Goal: Task Accomplishment & Management: Manage account settings

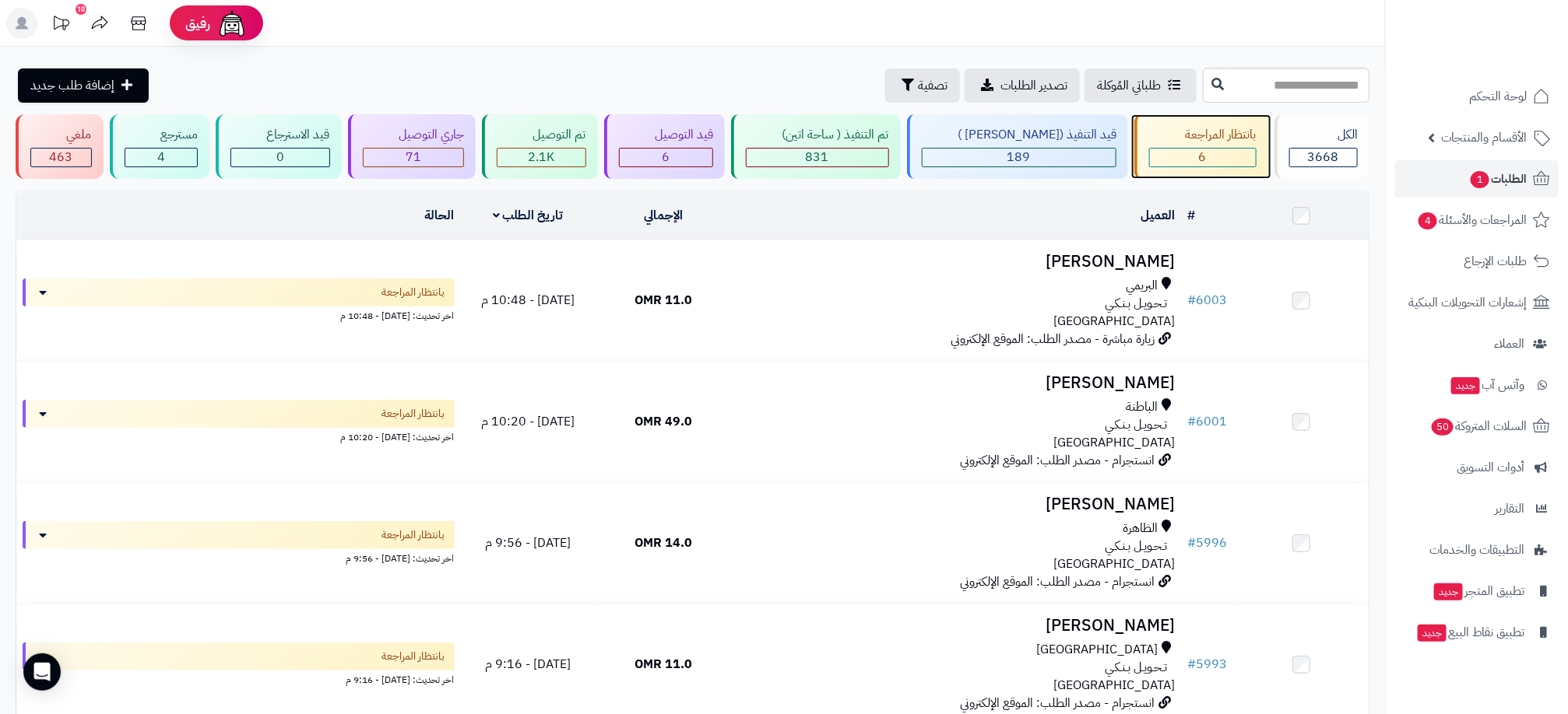
click at [1206, 149] on div "6" at bounding box center [1203, 158] width 106 height 18
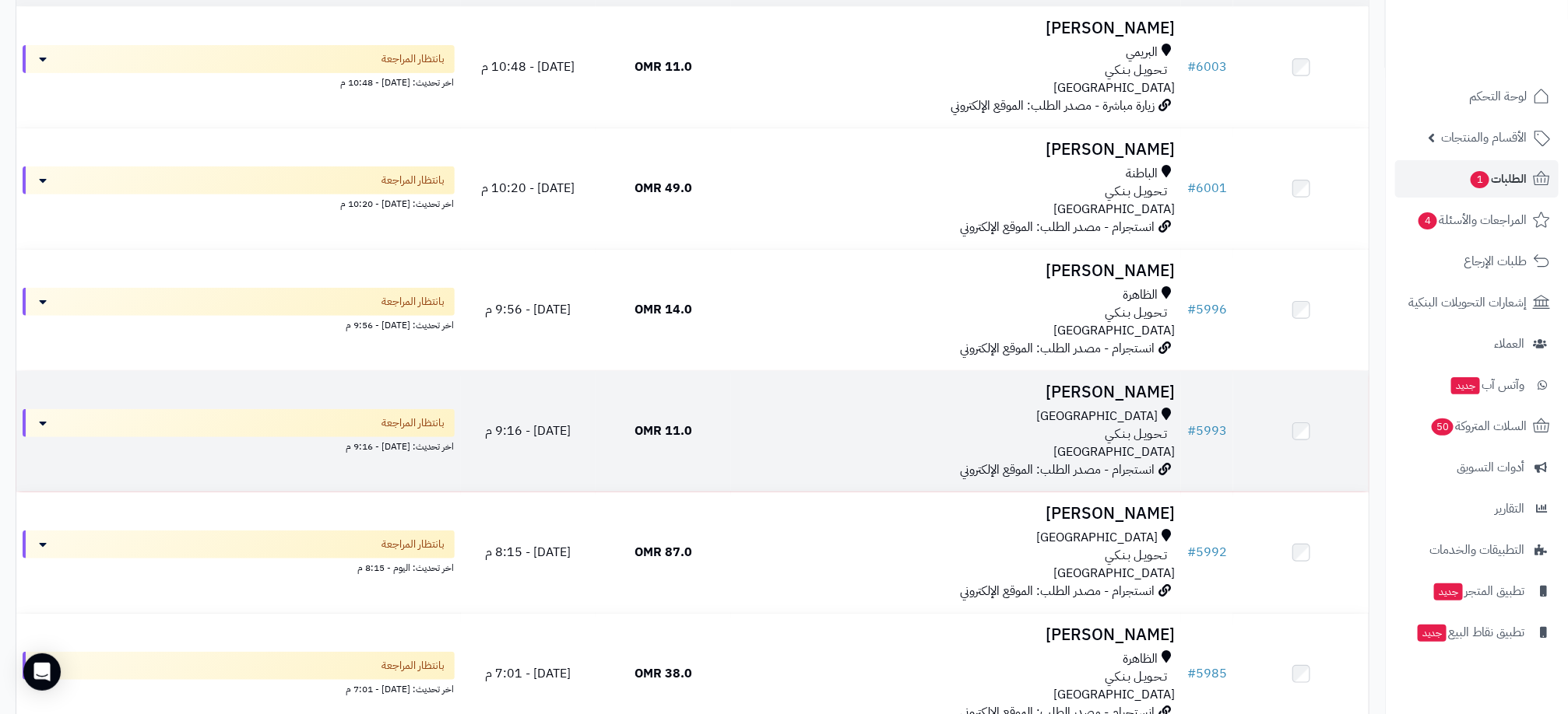
scroll to position [117, 0]
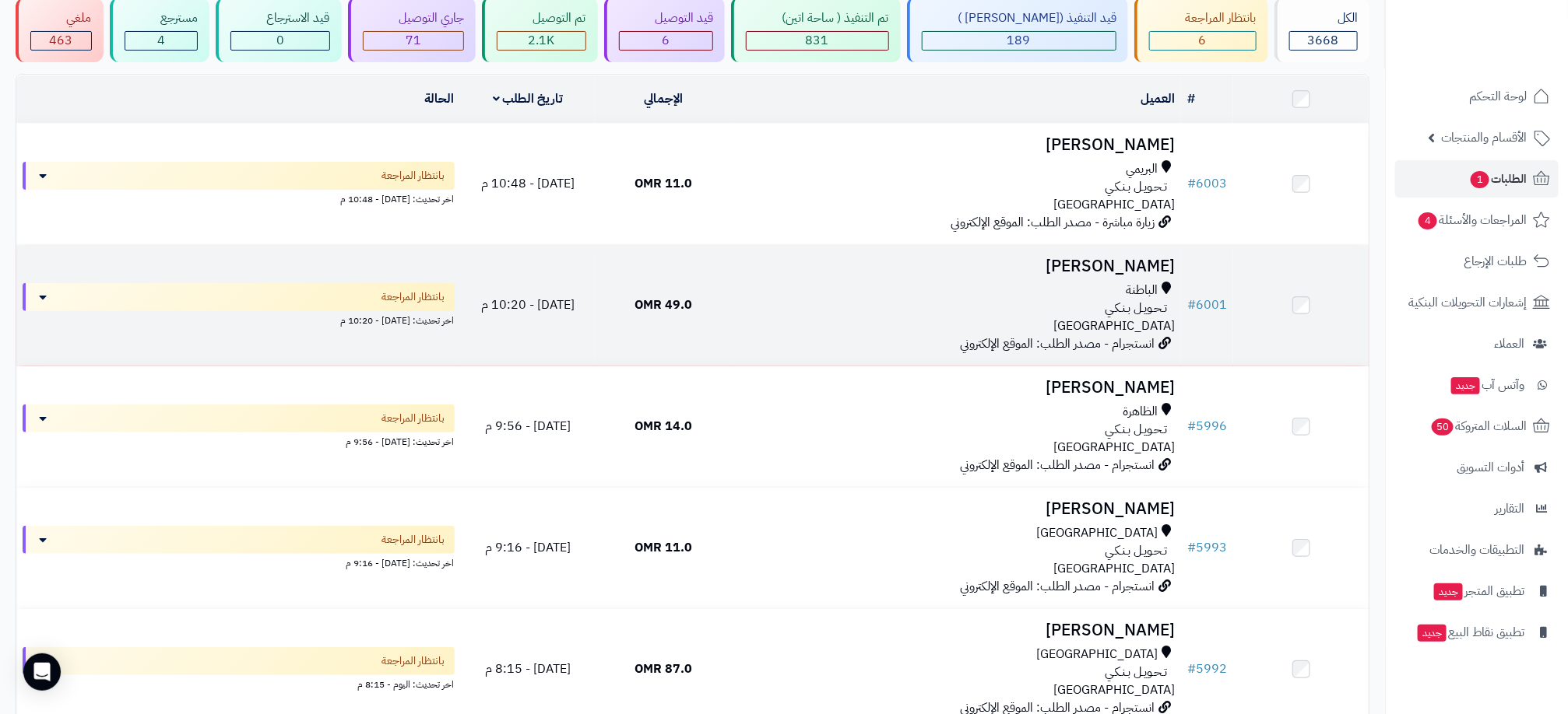
click at [785, 316] on div "الباطنة تـحـويـل بـنـكـي عمان" at bounding box center [956, 308] width 438 height 54
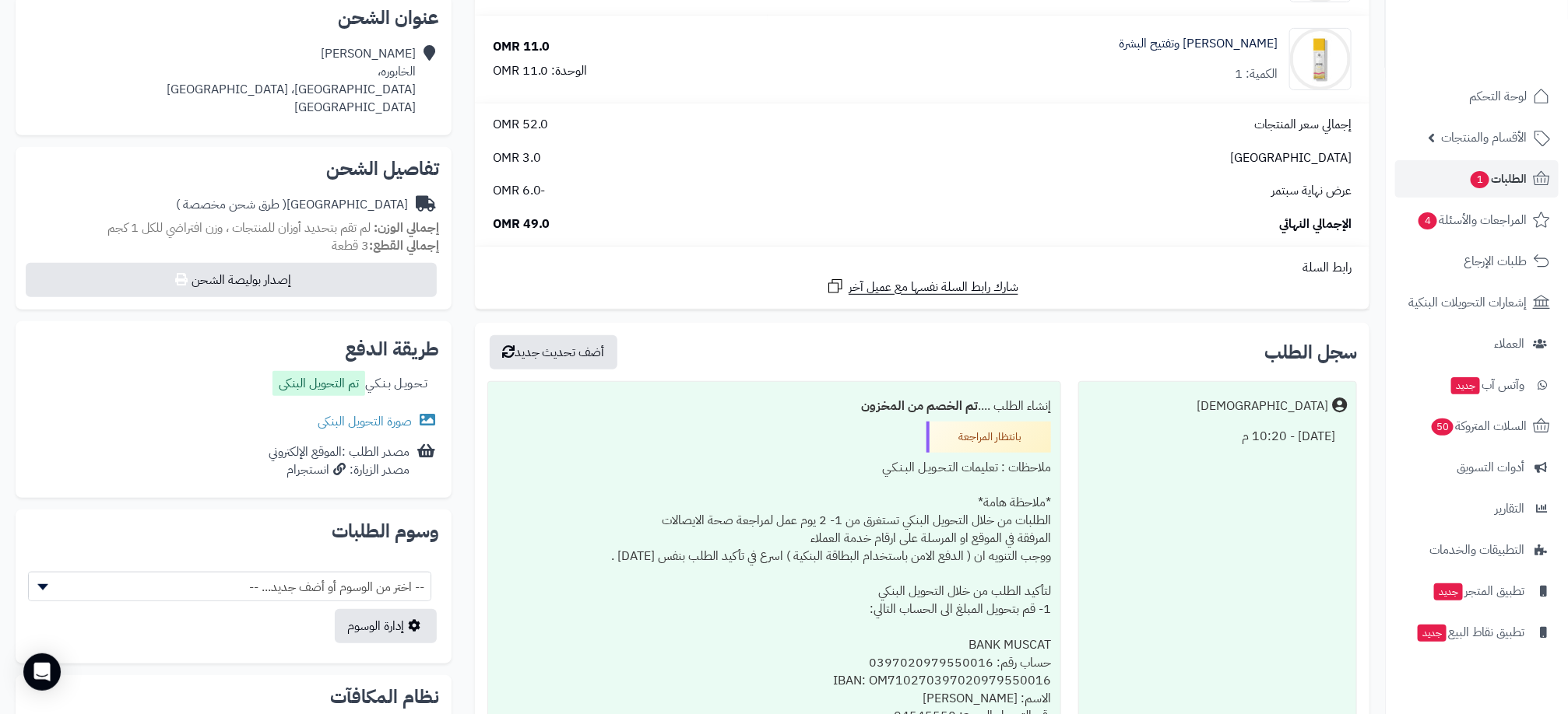
scroll to position [350, 0]
click at [379, 414] on link "صورة التحويل البنكى" at bounding box center [378, 420] width 122 height 19
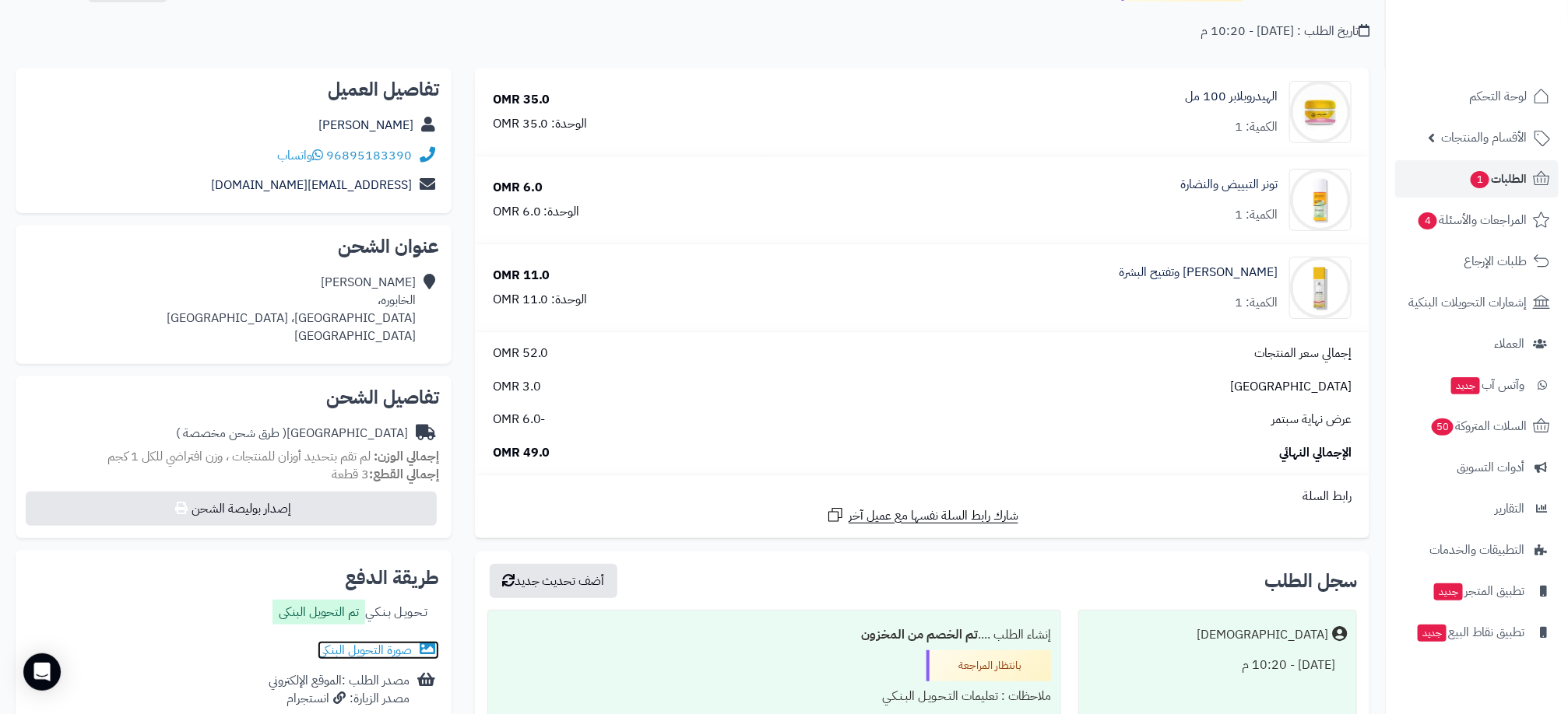
scroll to position [0, 0]
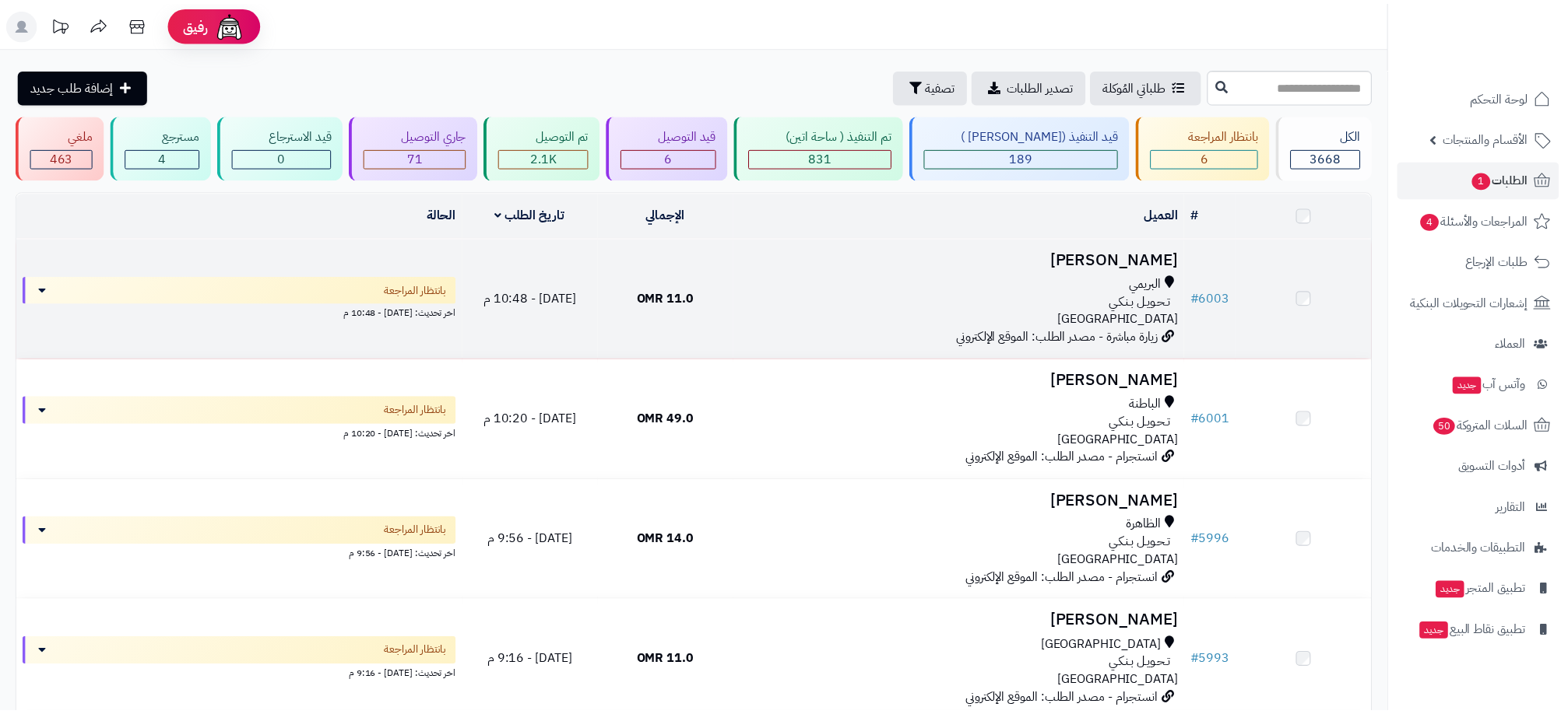
scroll to position [117, 0]
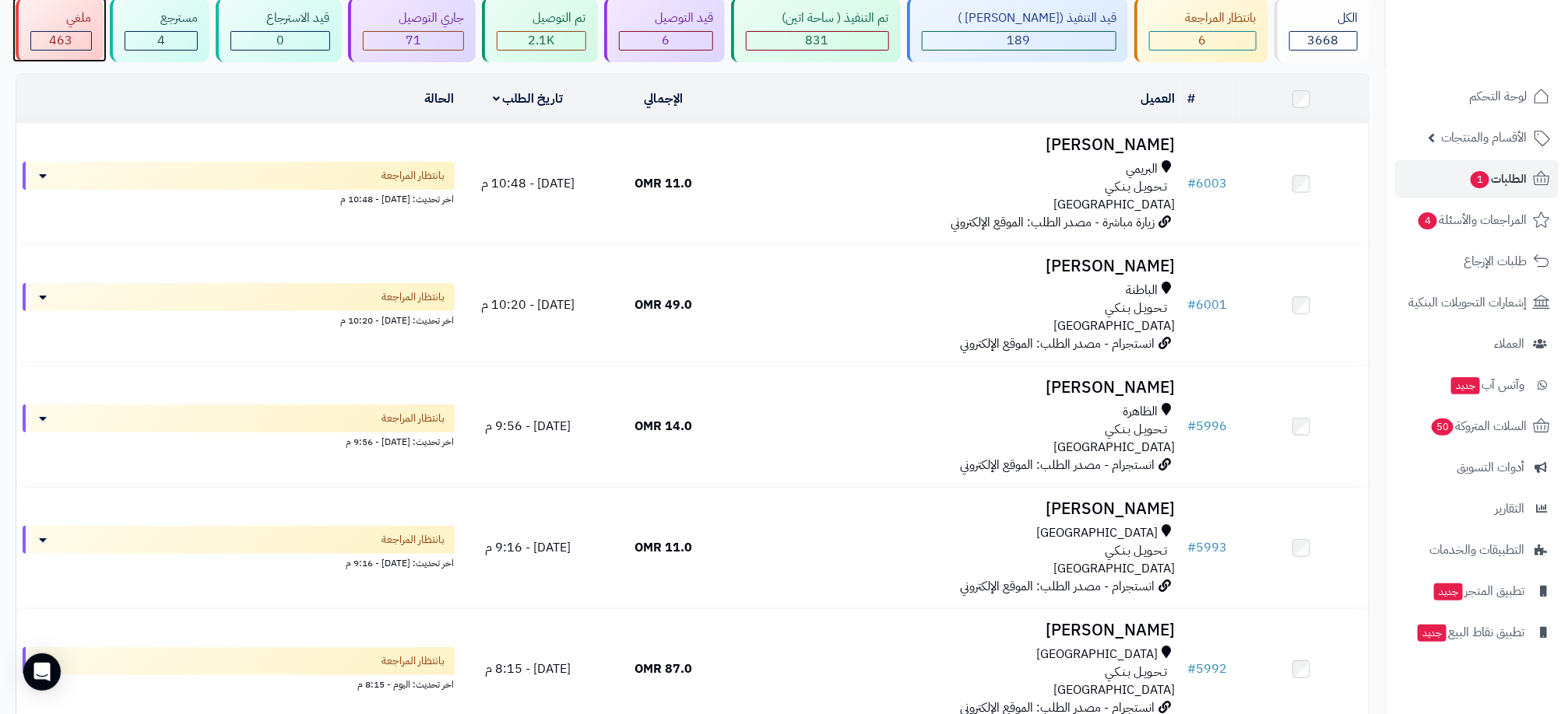
click at [59, 42] on span "463" at bounding box center [60, 41] width 24 height 19
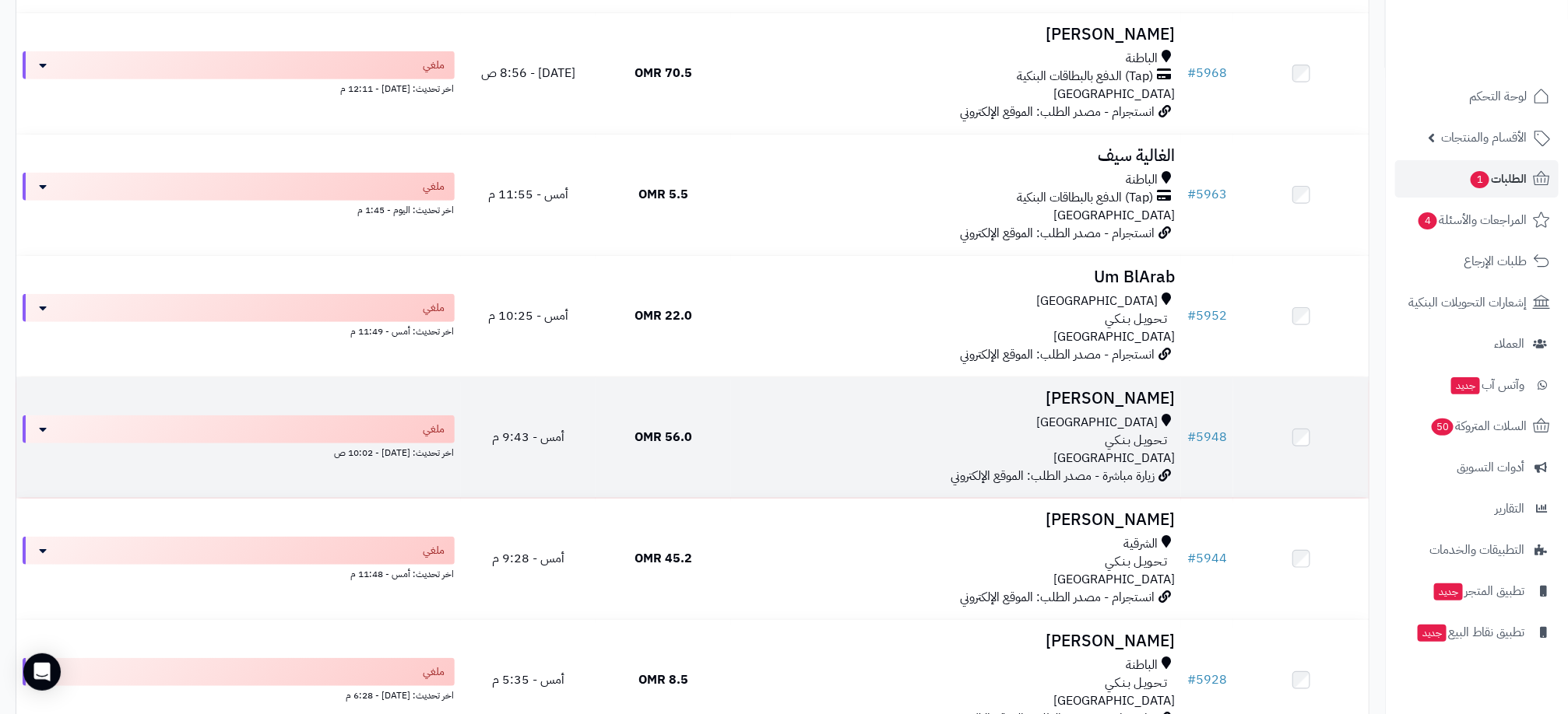
scroll to position [350, 0]
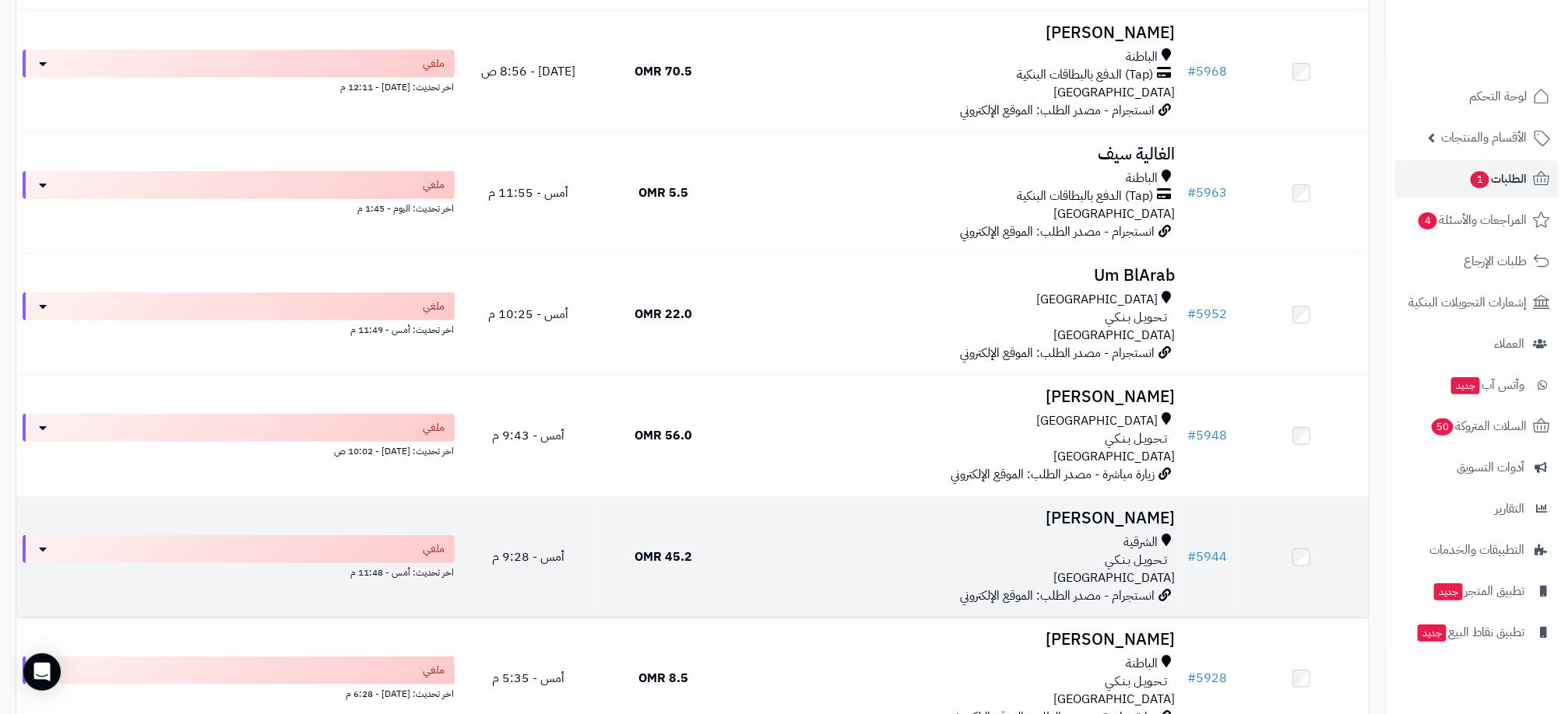
click at [764, 537] on div "الشرقية" at bounding box center [956, 542] width 438 height 18
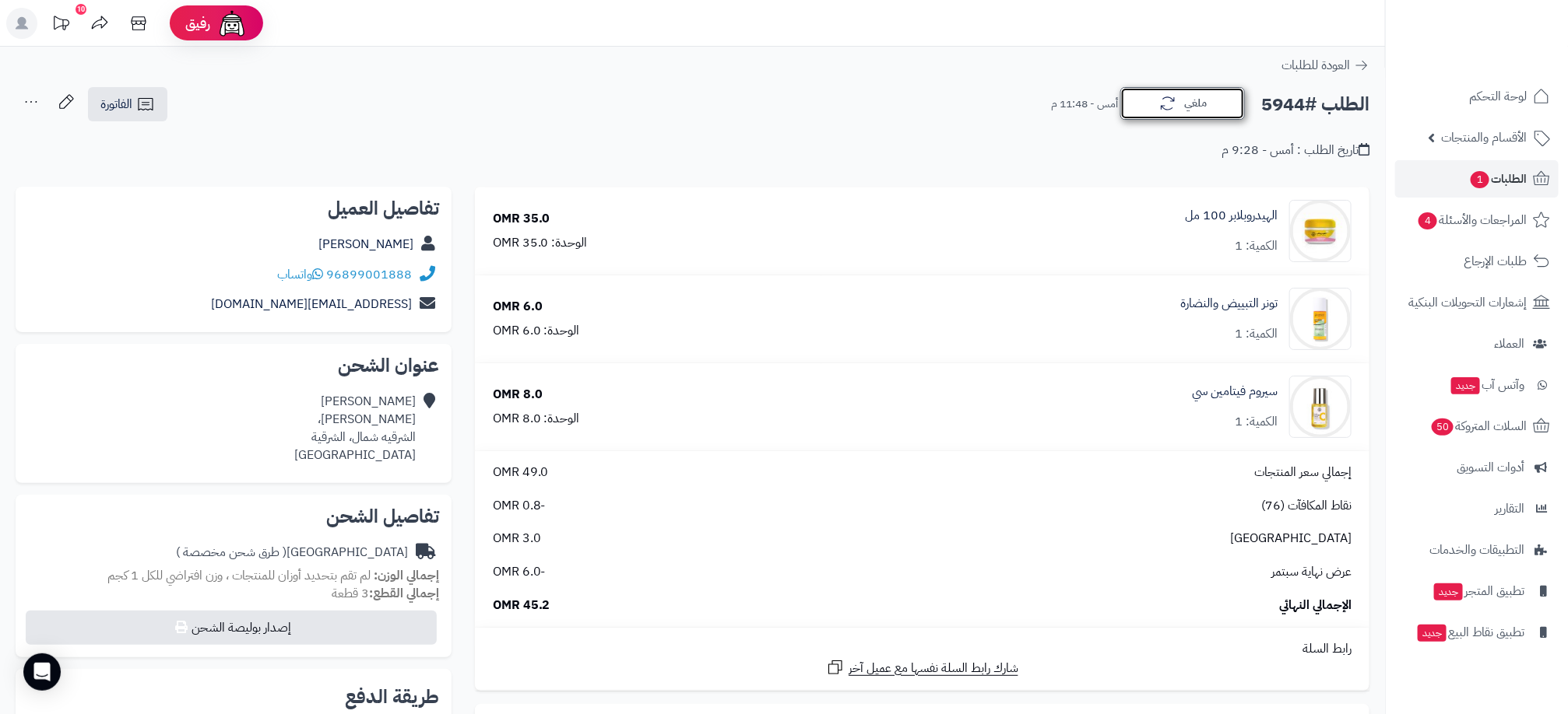
click at [1219, 105] on button "ملغي" at bounding box center [1182, 103] width 125 height 33
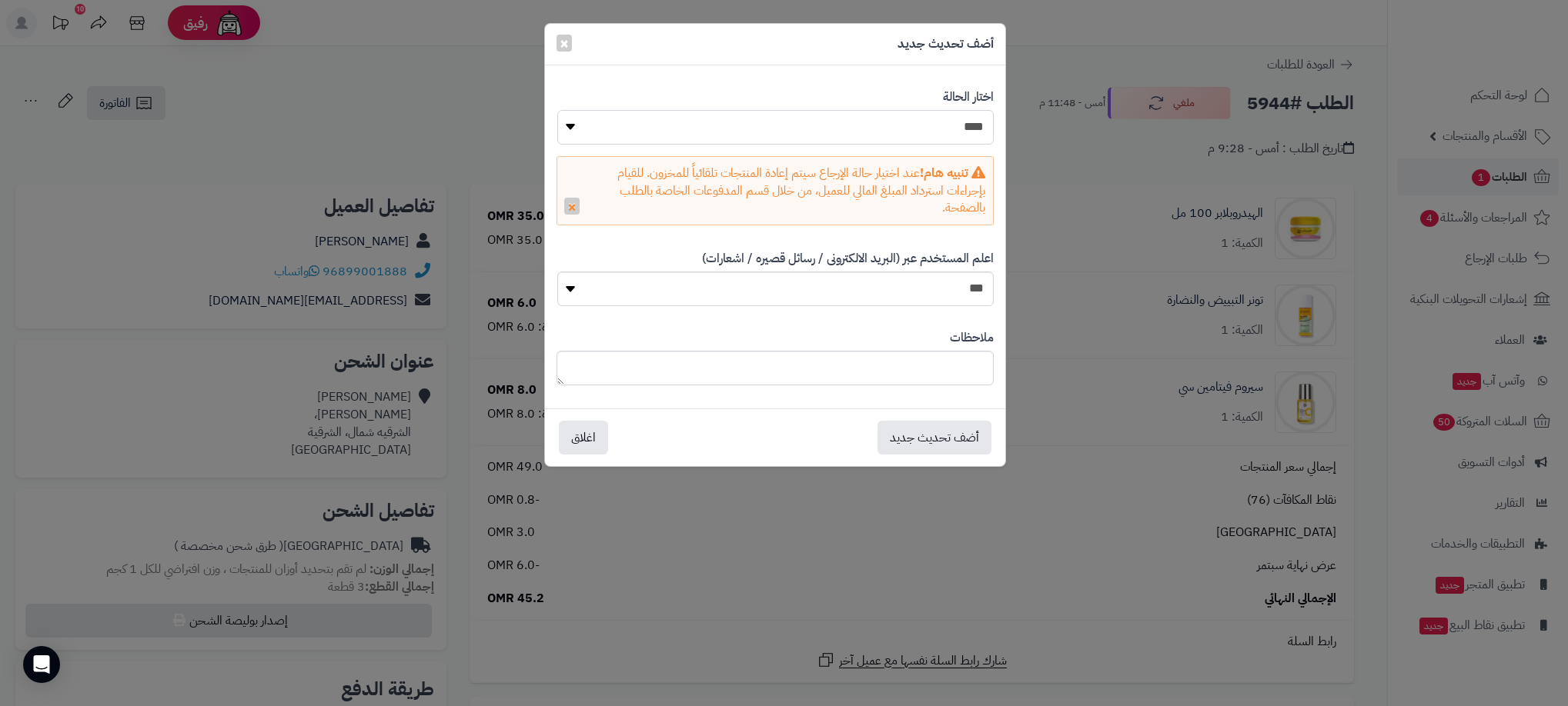
click at [908, 134] on select "**********" at bounding box center [775, 127] width 437 height 35
select select "**"
click at [557, 110] on select "**********" at bounding box center [775, 127] width 437 height 35
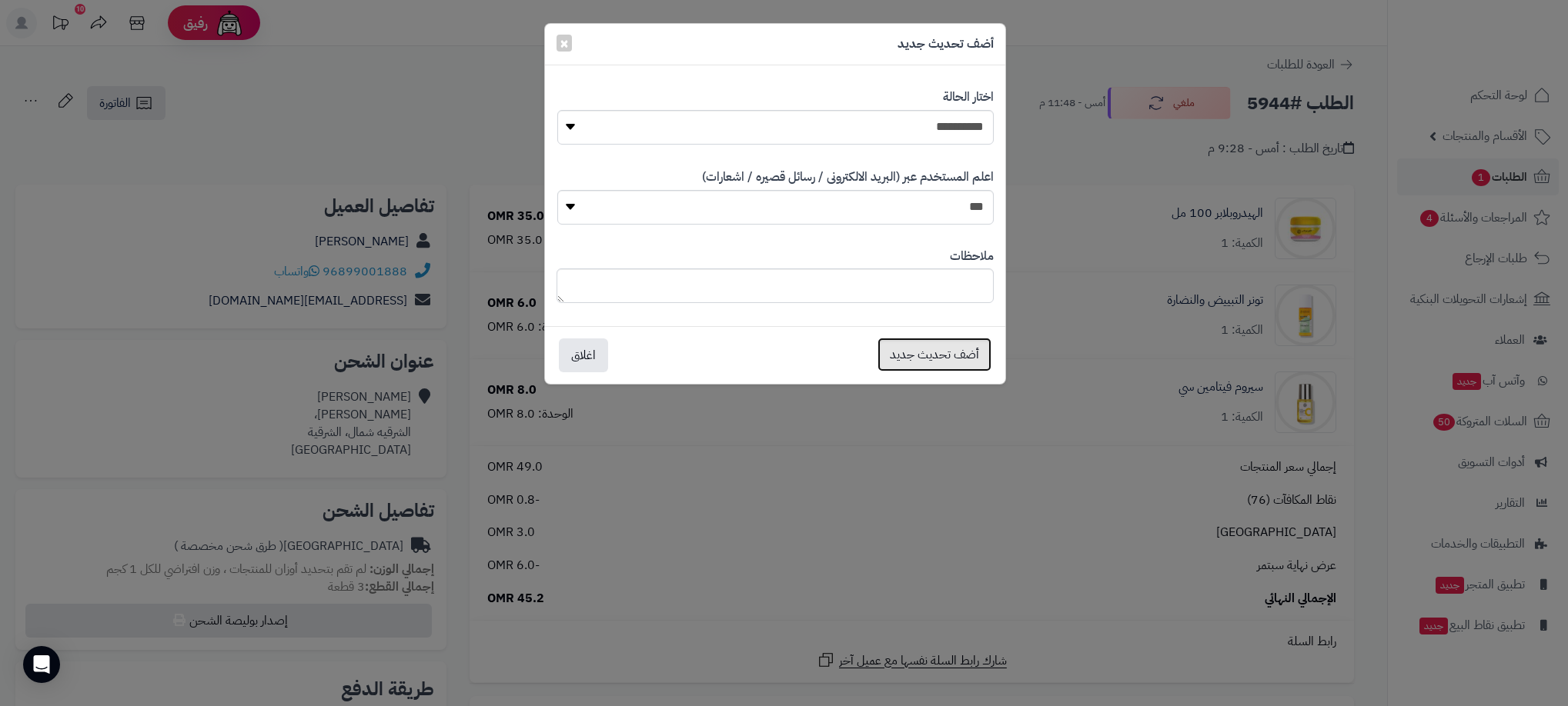
click at [922, 355] on button "أضف تحديث جديد" at bounding box center [935, 354] width 114 height 34
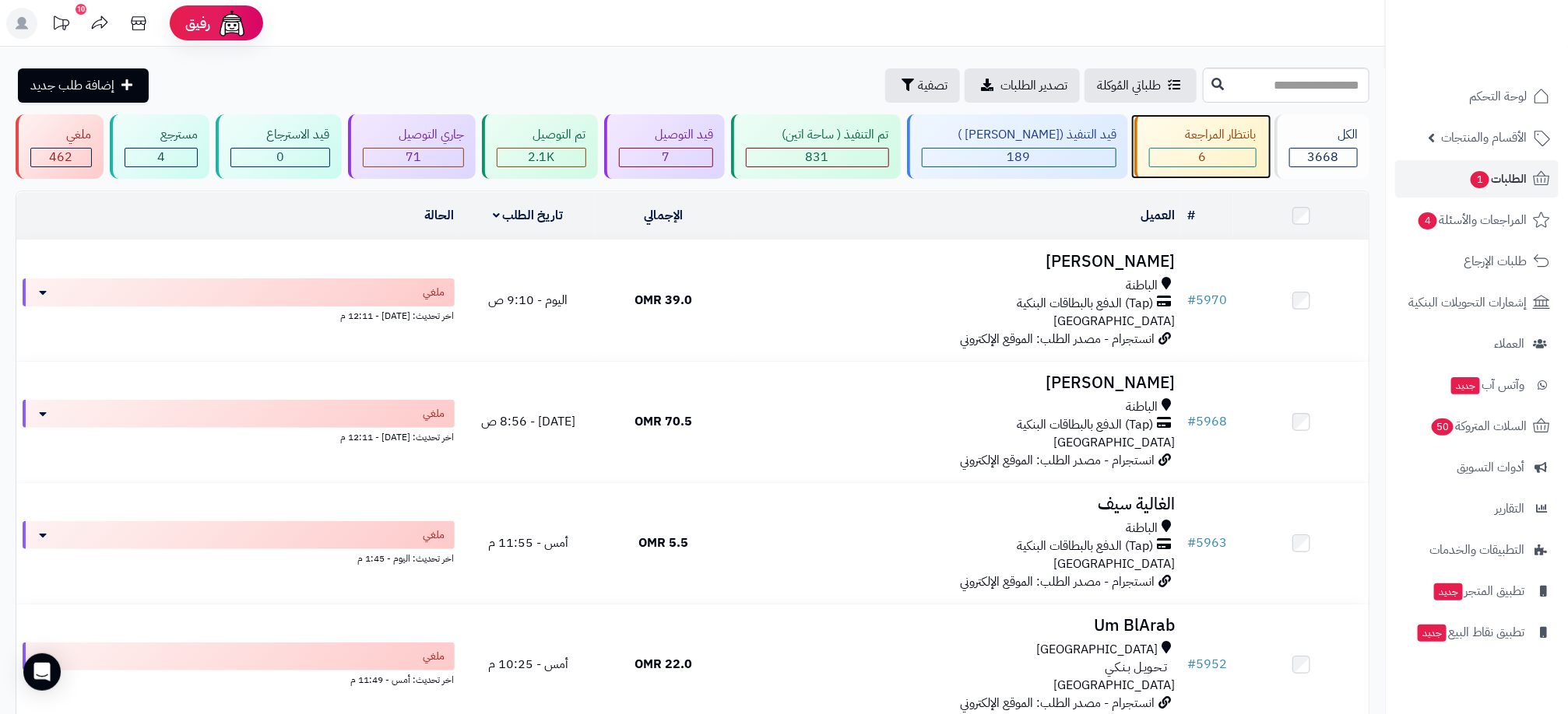
click at [1229, 136] on div "بانتظار المراجعة" at bounding box center [1203, 135] width 108 height 18
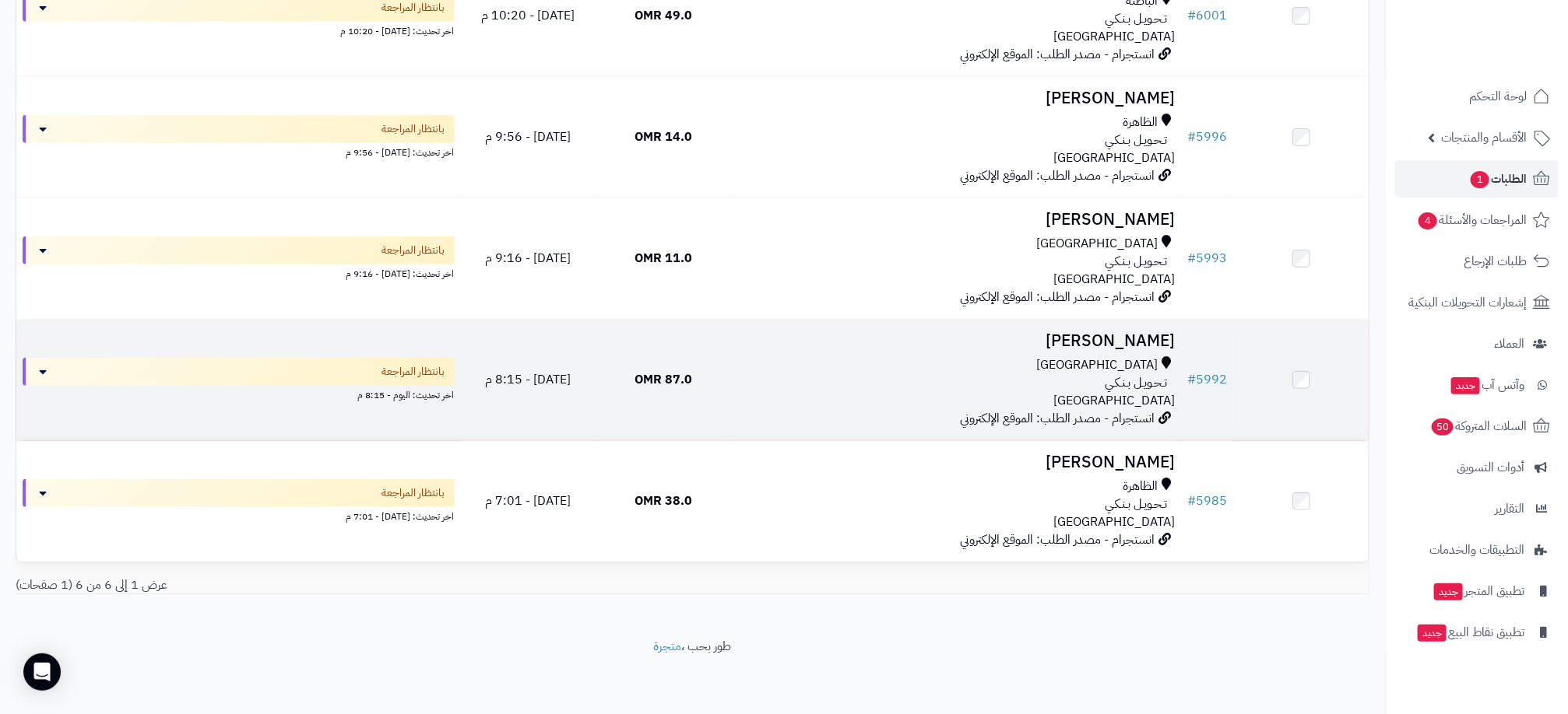
scroll to position [409, 0]
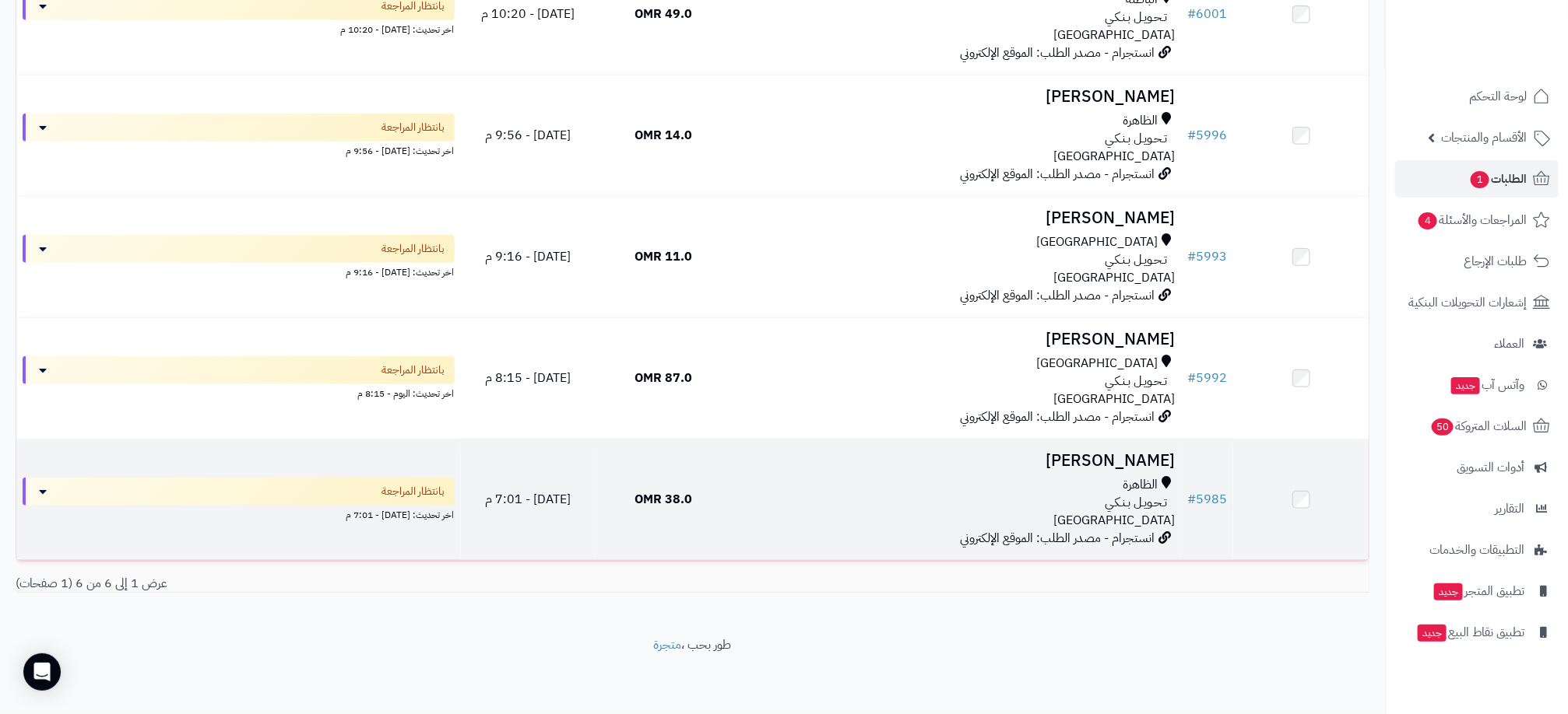
click at [687, 497] on span "38.0 OMR" at bounding box center [662, 500] width 58 height 19
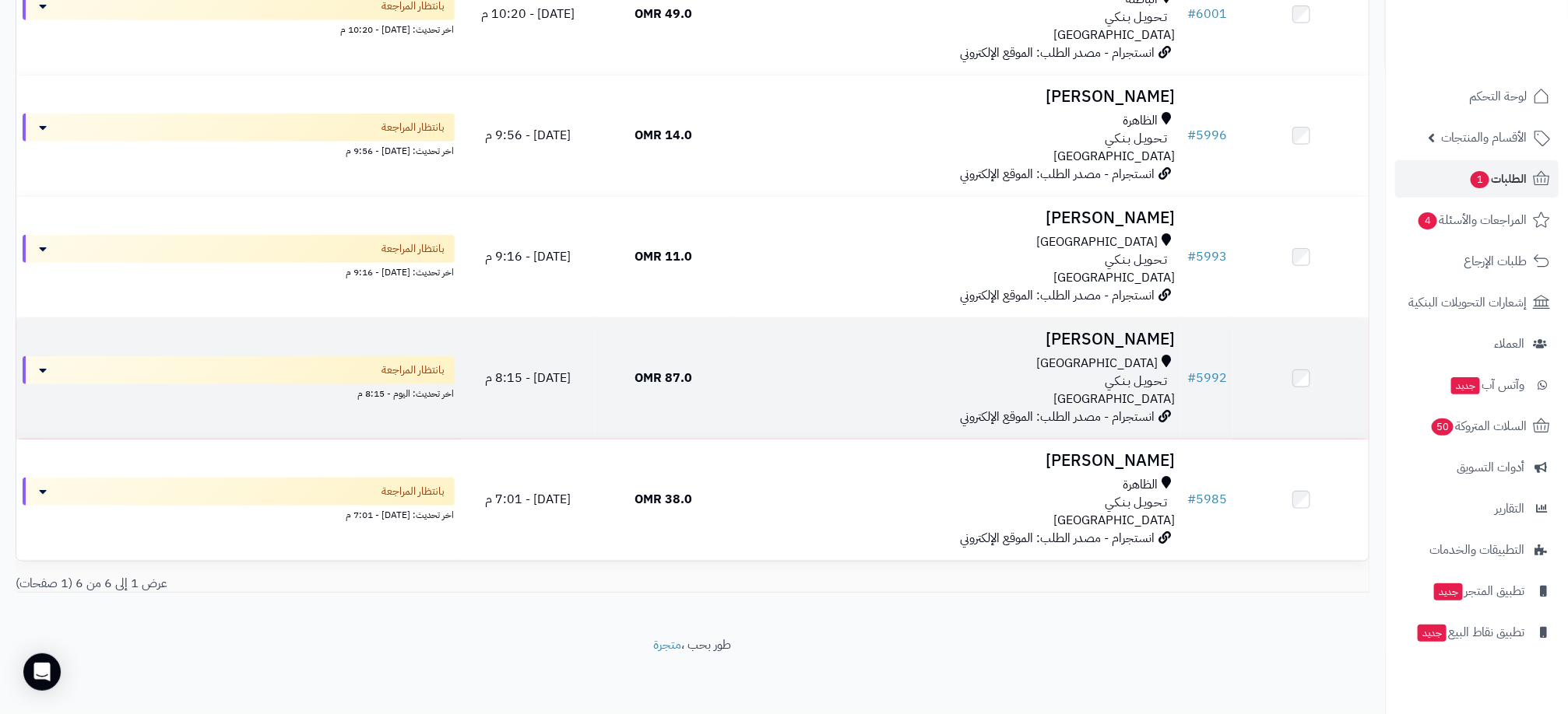
click at [679, 399] on td "87.0 OMR" at bounding box center [663, 378] width 136 height 121
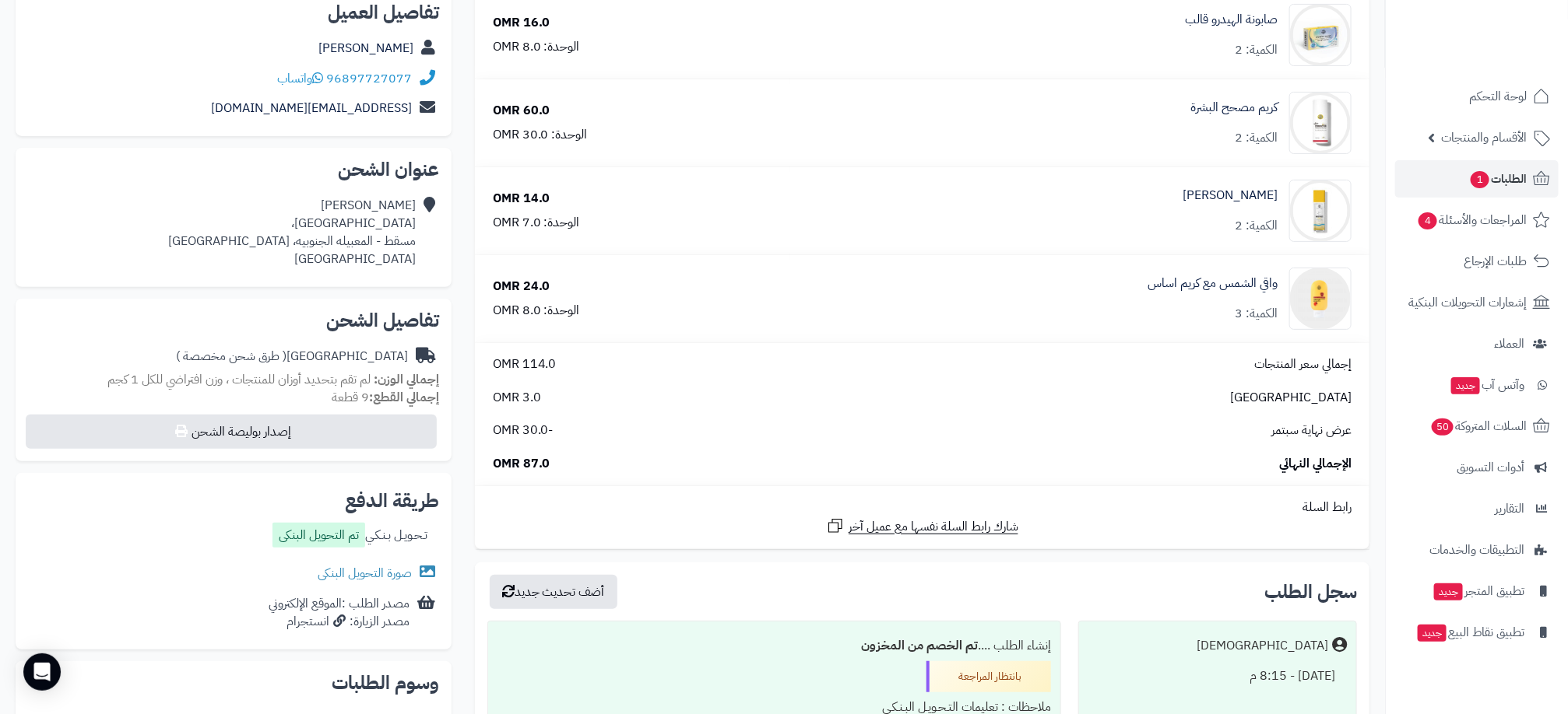
scroll to position [234, 0]
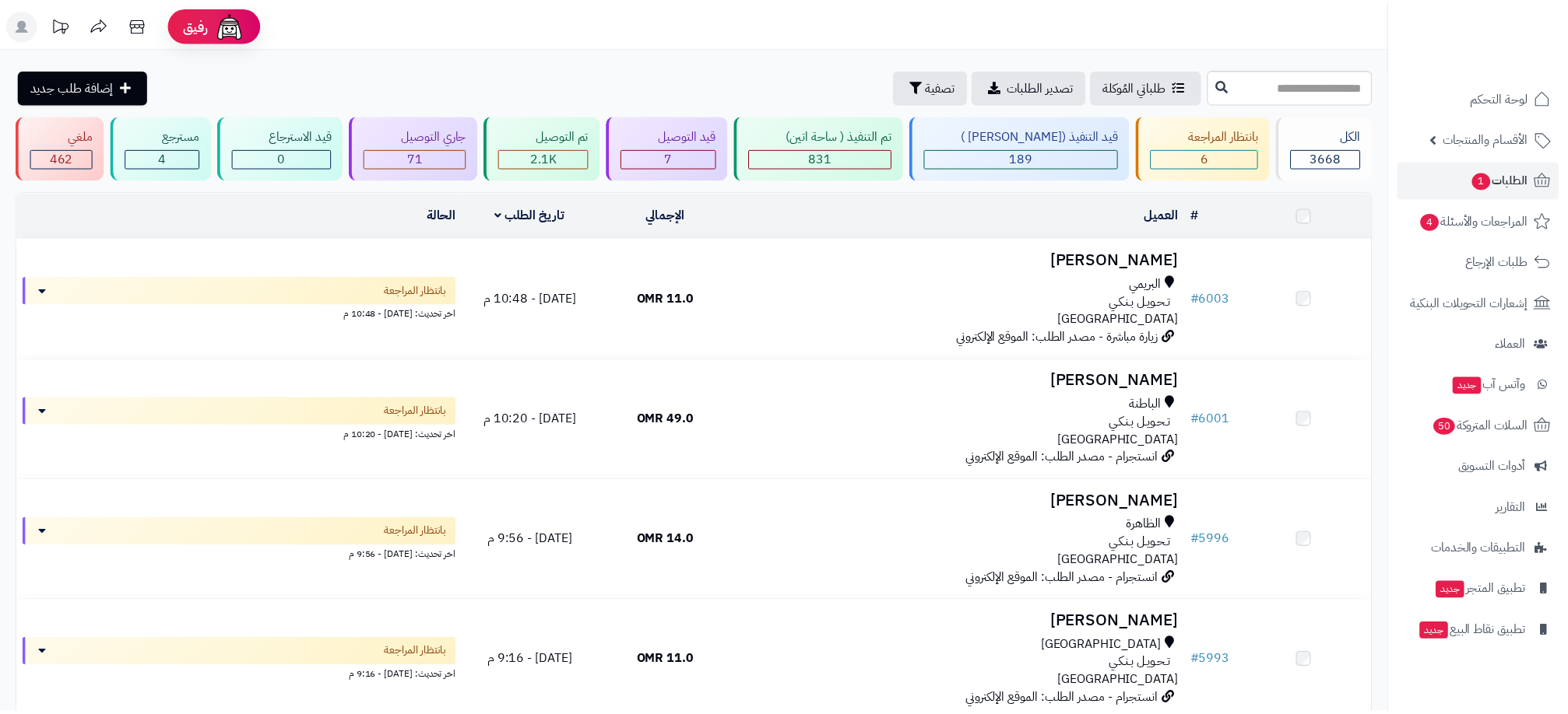
scroll to position [409, 0]
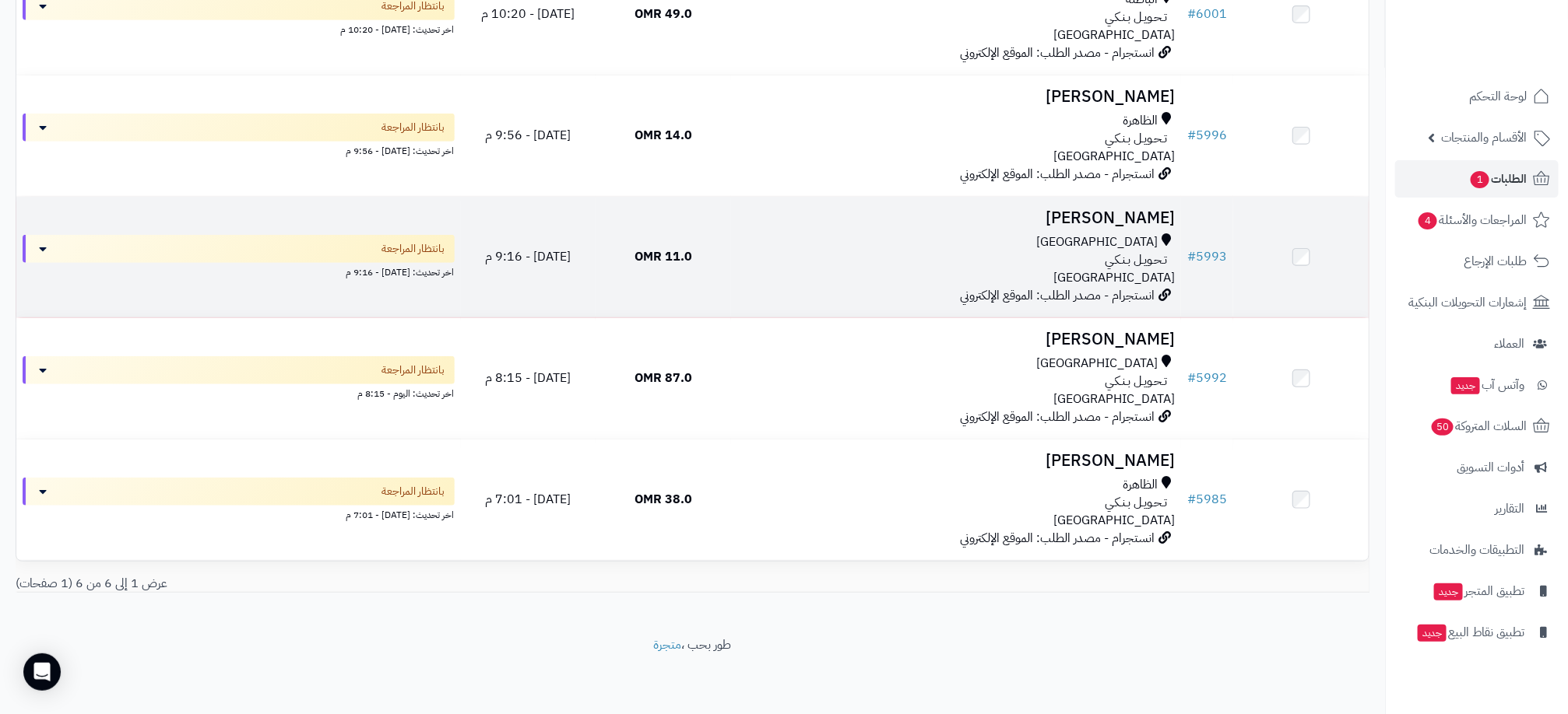
click at [755, 234] on div "[GEOGRAPHIC_DATA]" at bounding box center [956, 242] width 438 height 18
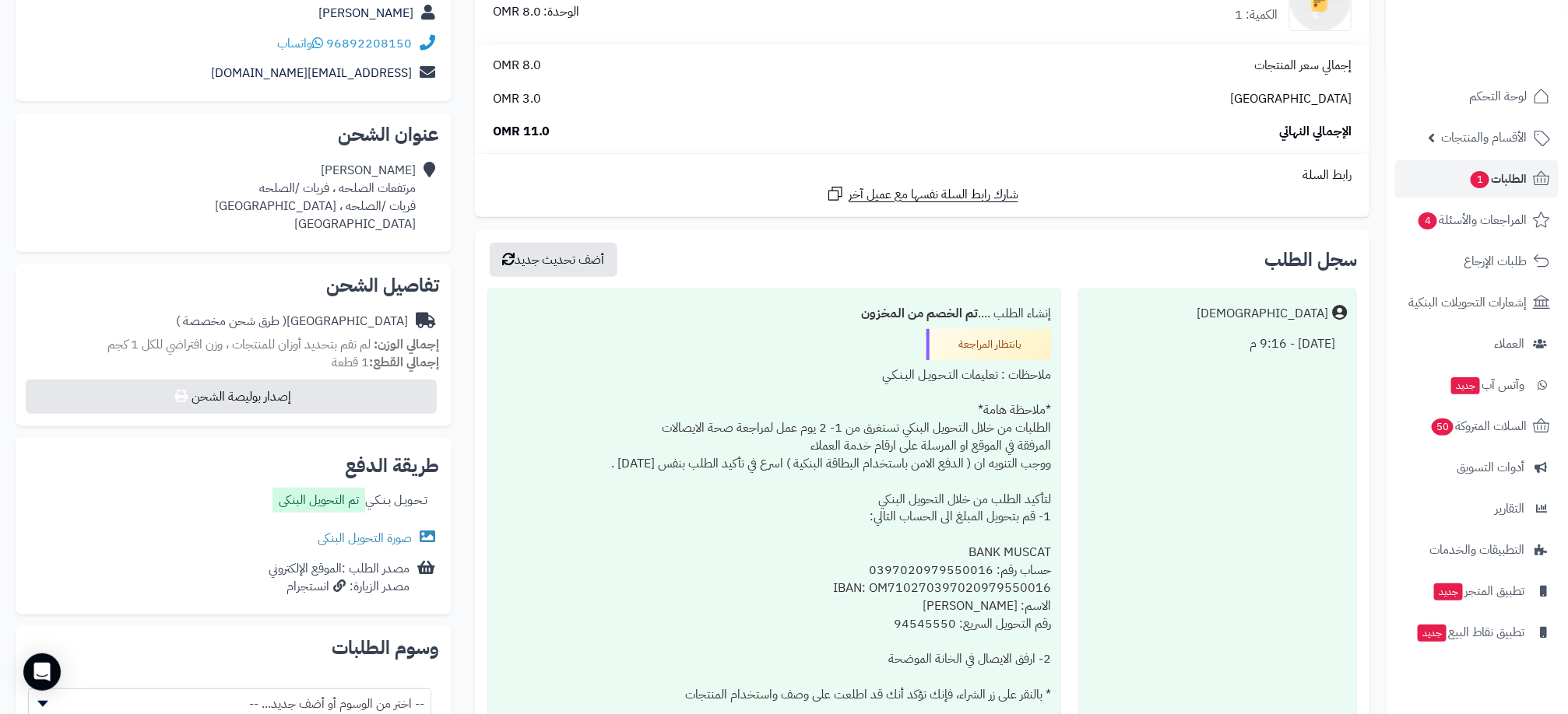
scroll to position [234, 0]
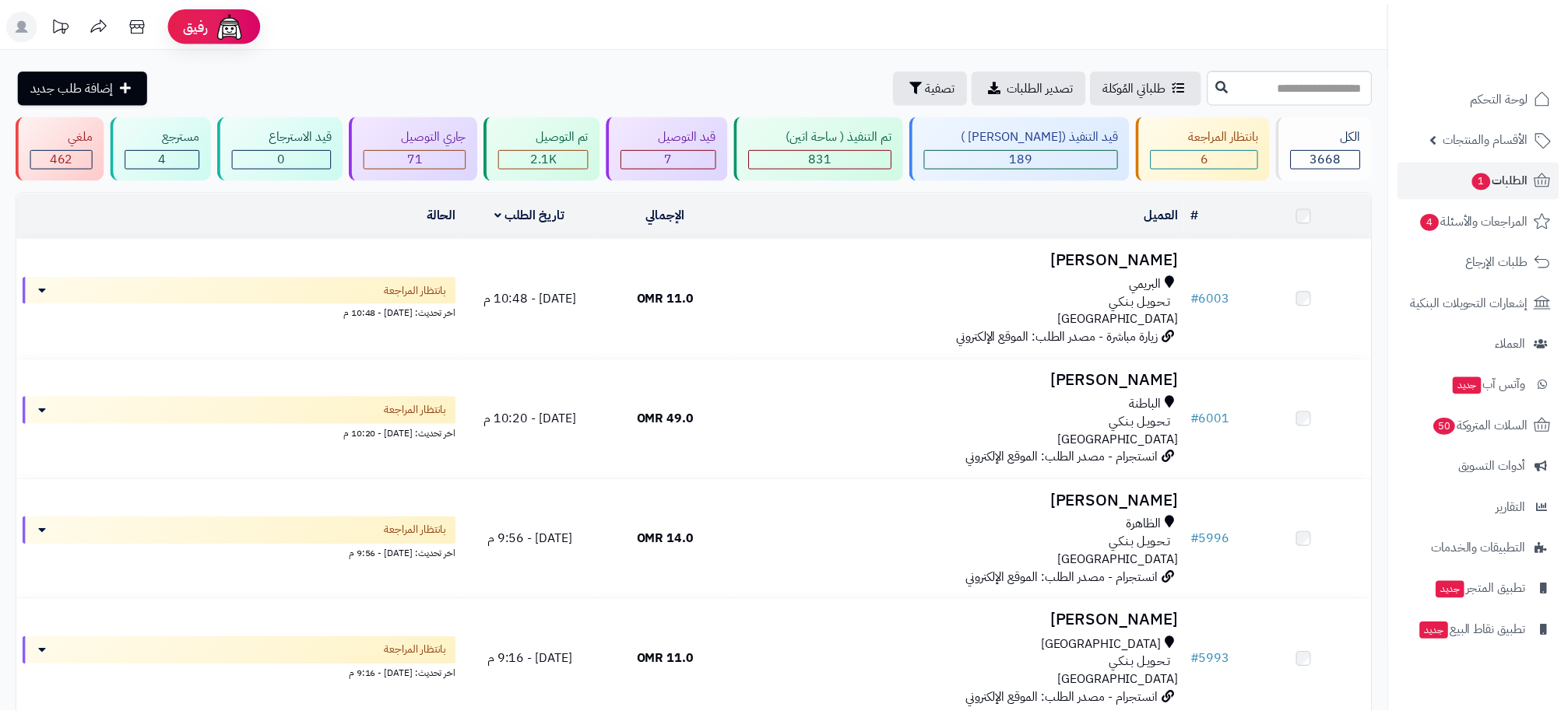
scroll to position [409, 0]
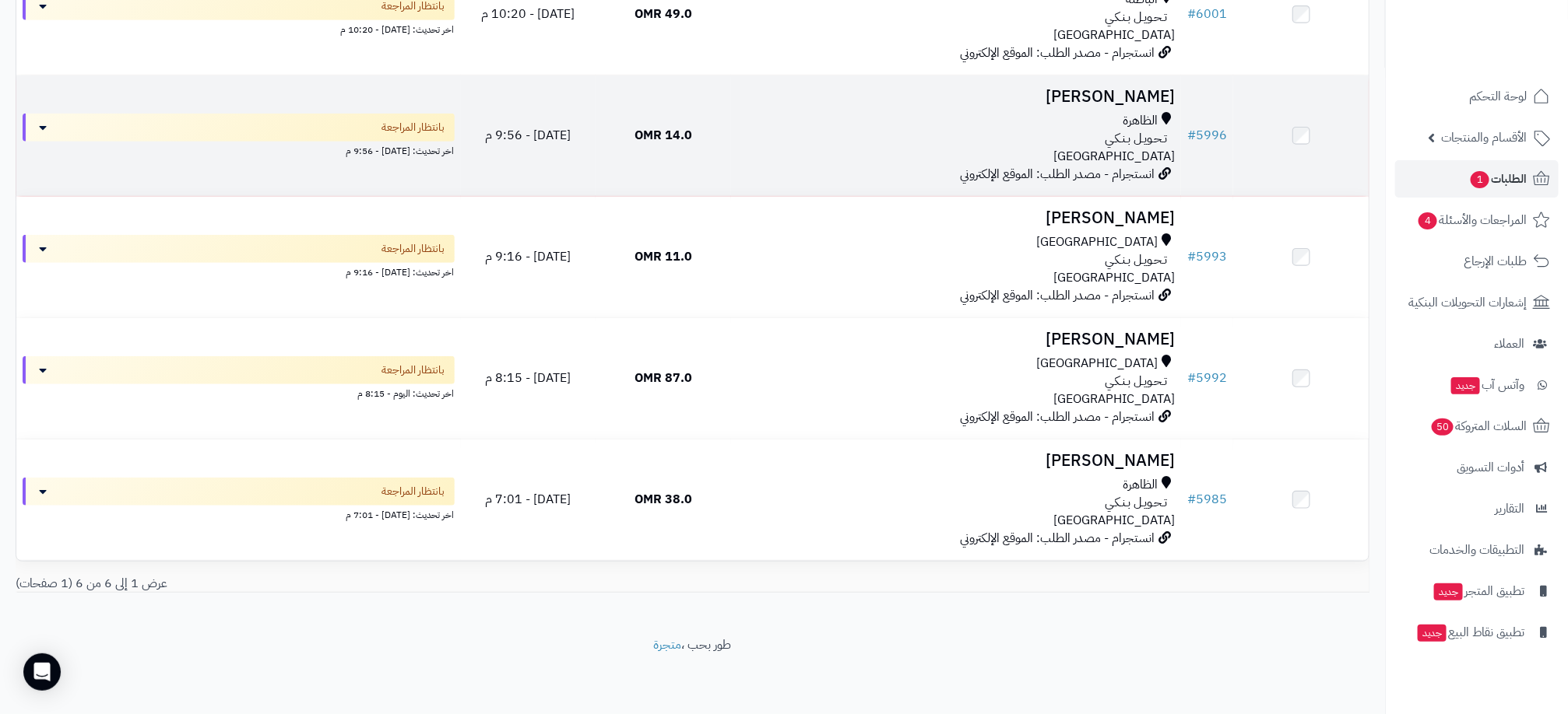
click at [673, 131] on span "14.0 OMR" at bounding box center [662, 136] width 58 height 19
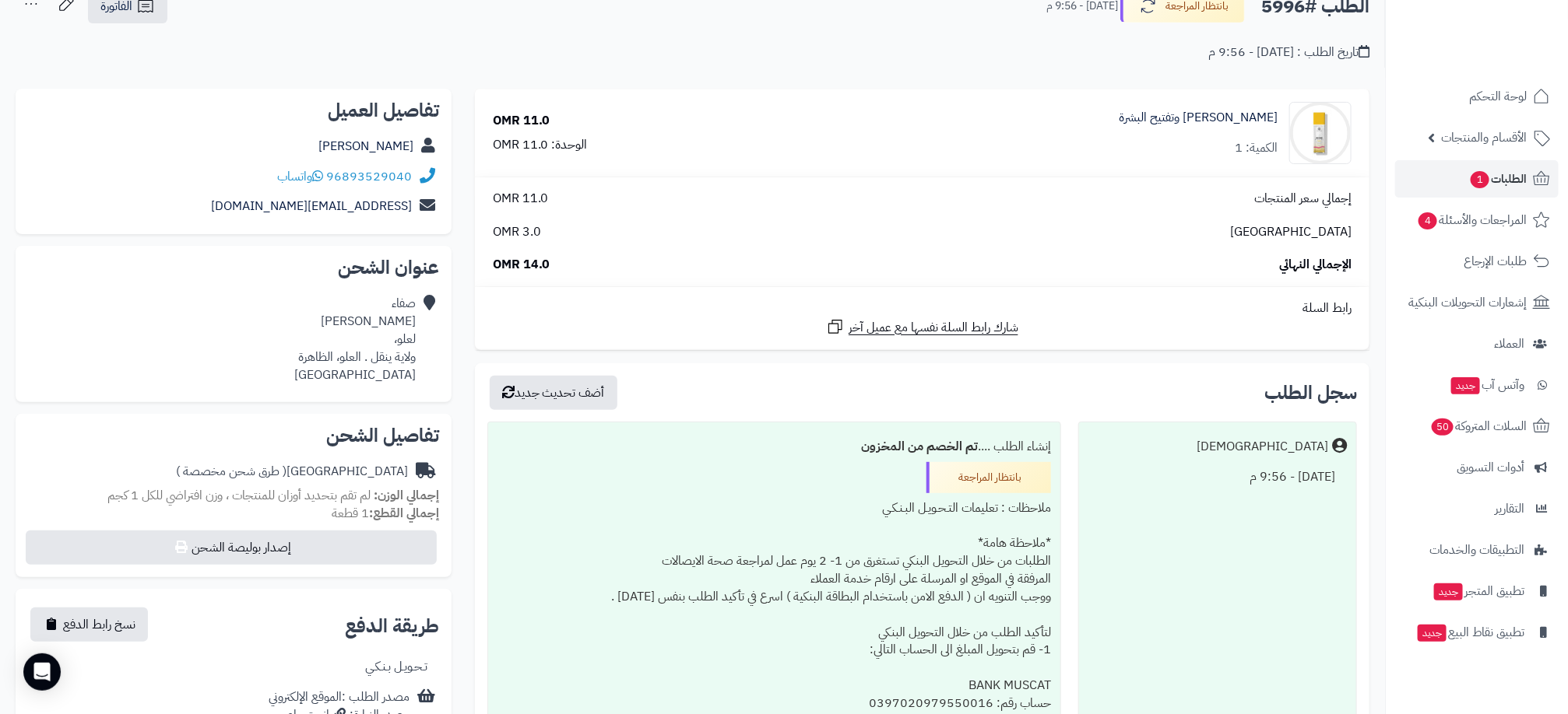
scroll to position [234, 0]
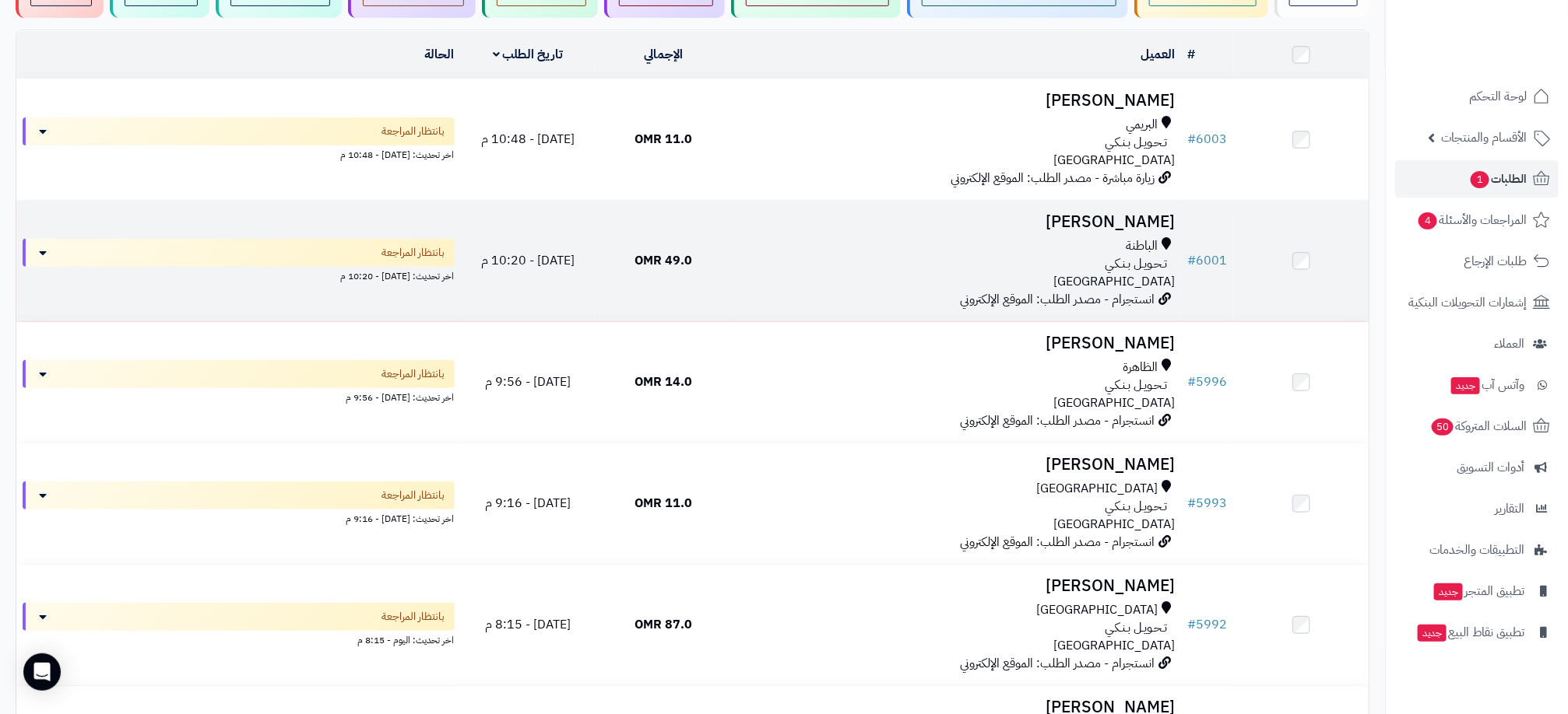
scroll to position [59, 0]
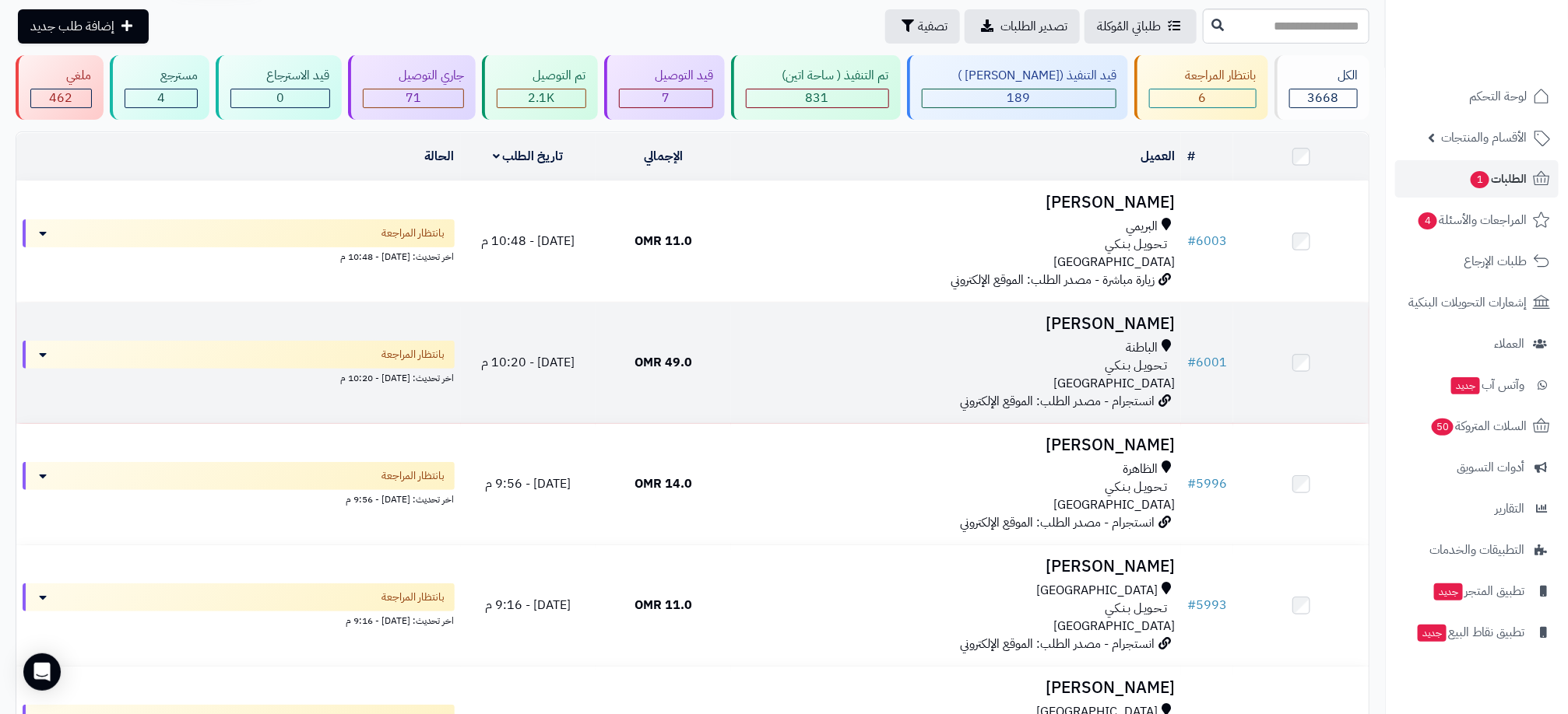
click at [797, 343] on div "الباطنة" at bounding box center [956, 348] width 438 height 18
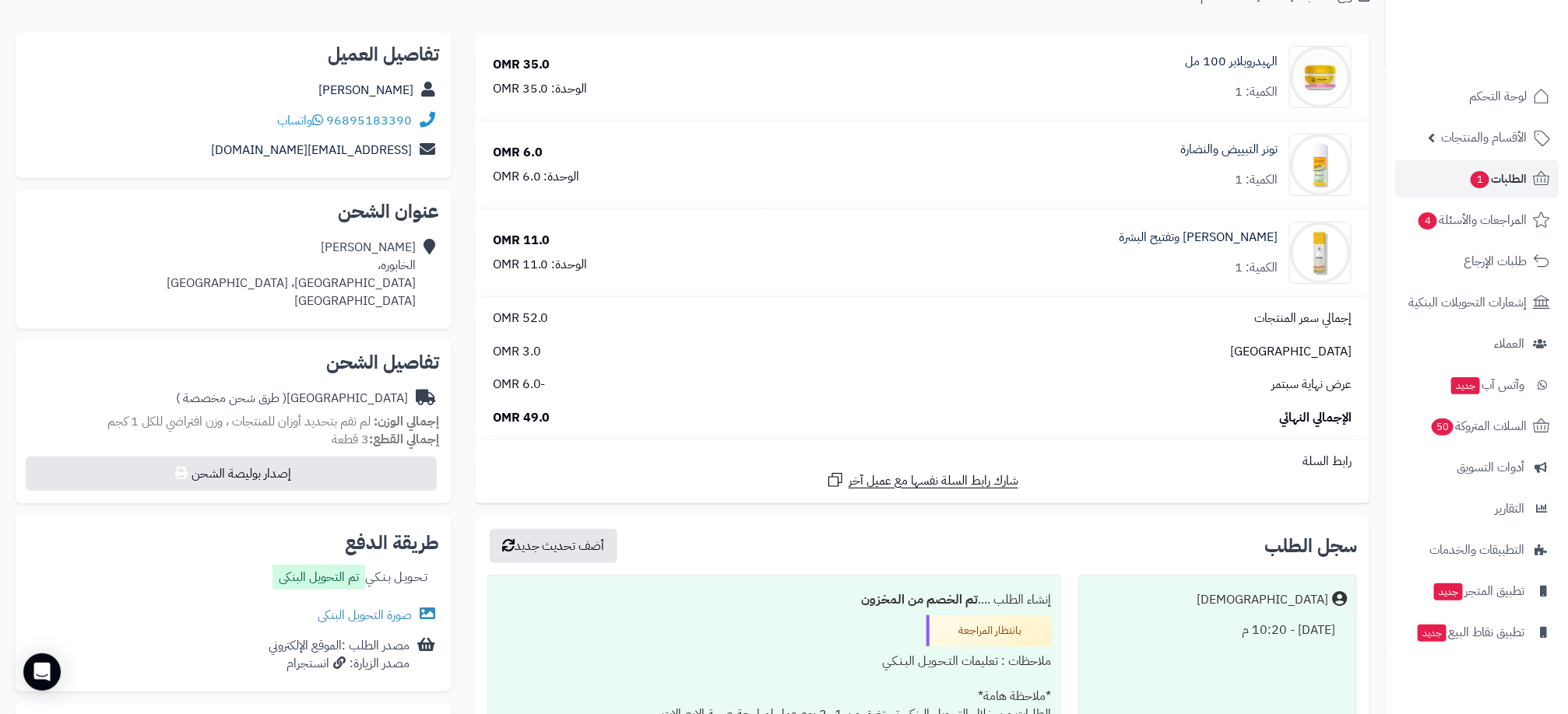
scroll to position [234, 0]
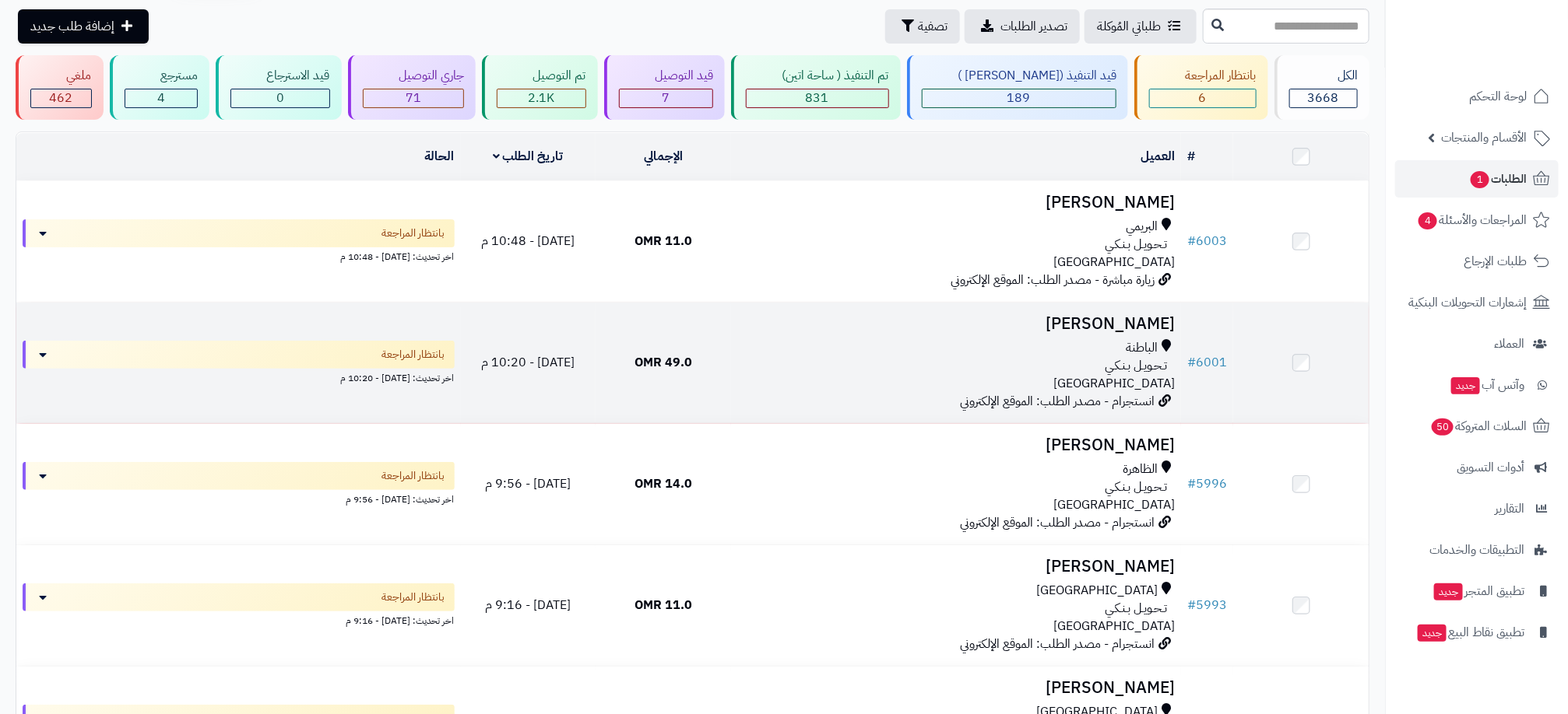
scroll to position [59, 0]
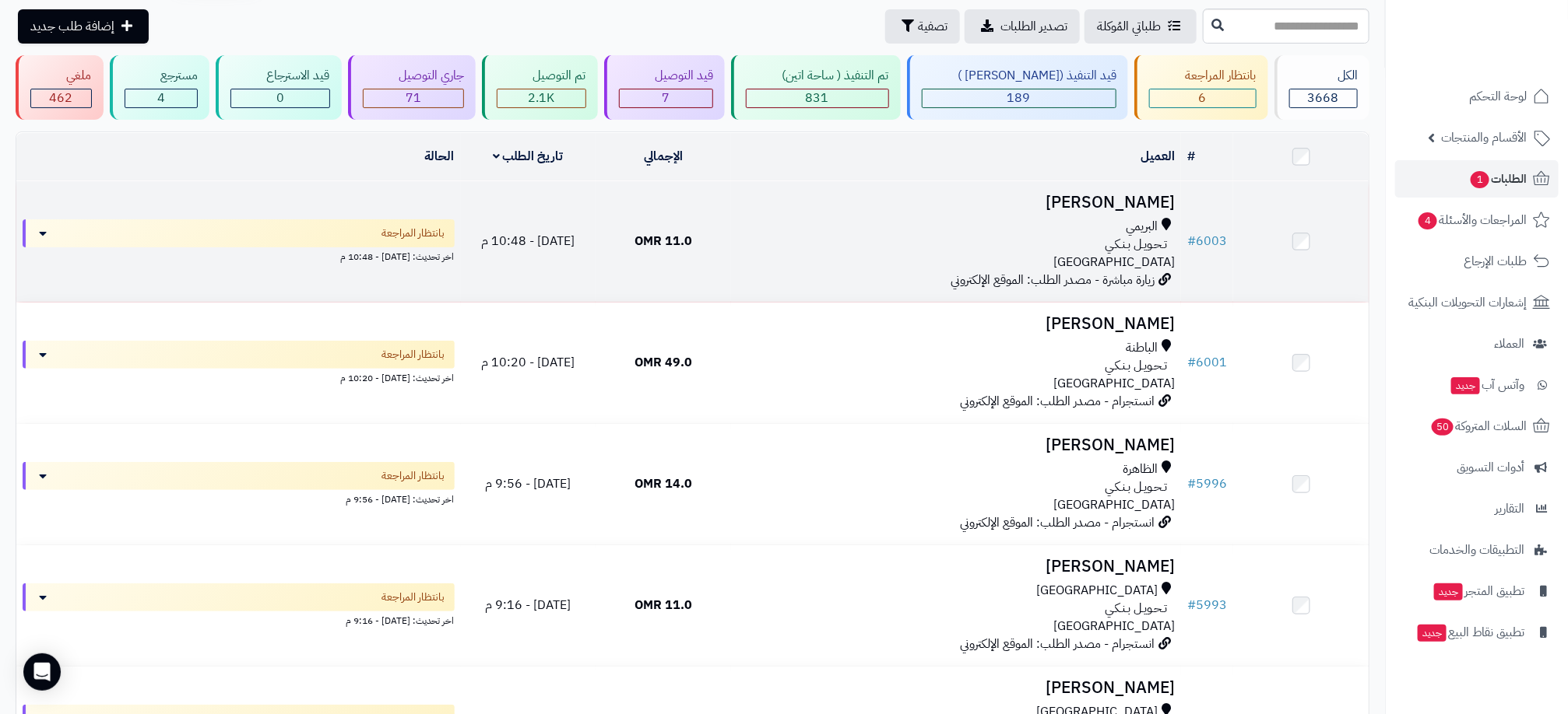
click at [792, 231] on div "البريمي" at bounding box center [956, 226] width 438 height 18
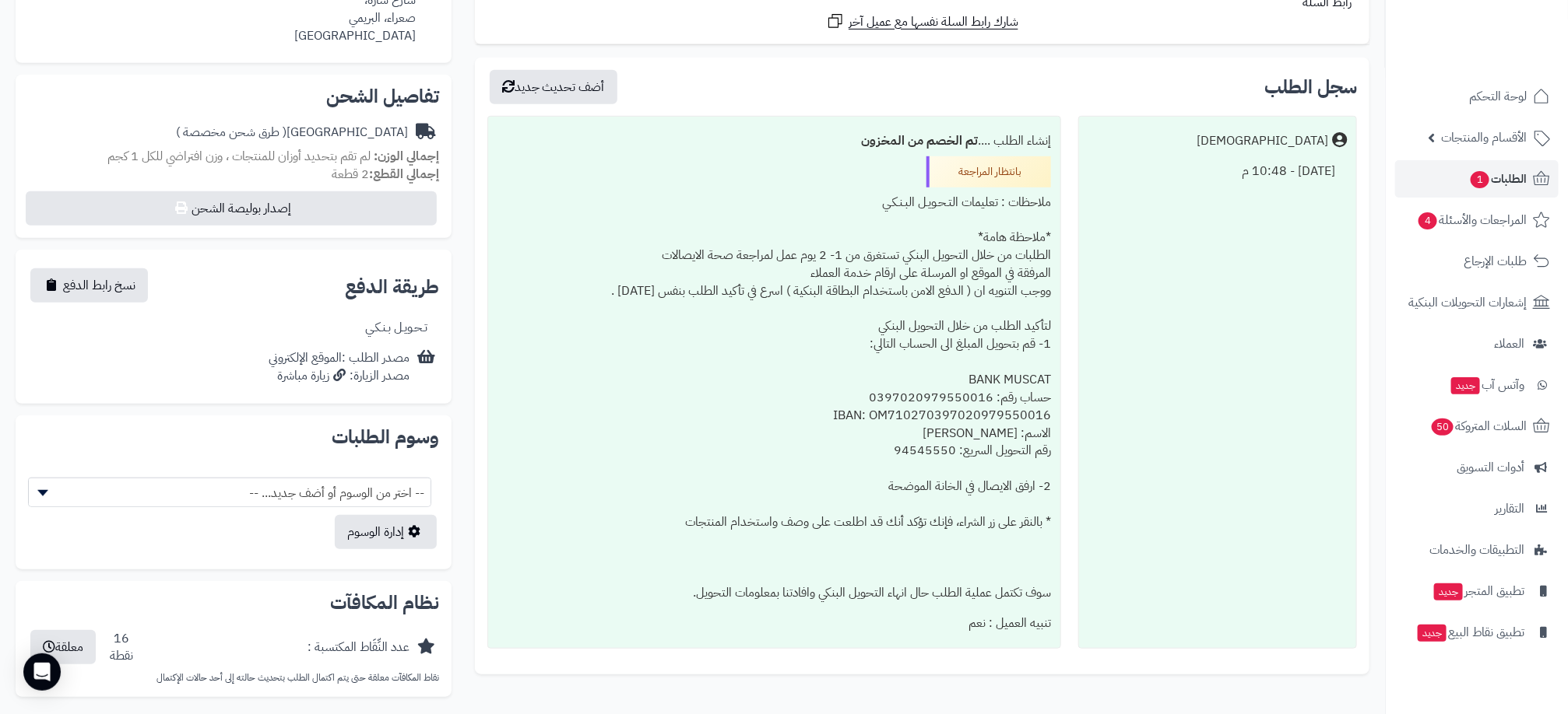
scroll to position [467, 0]
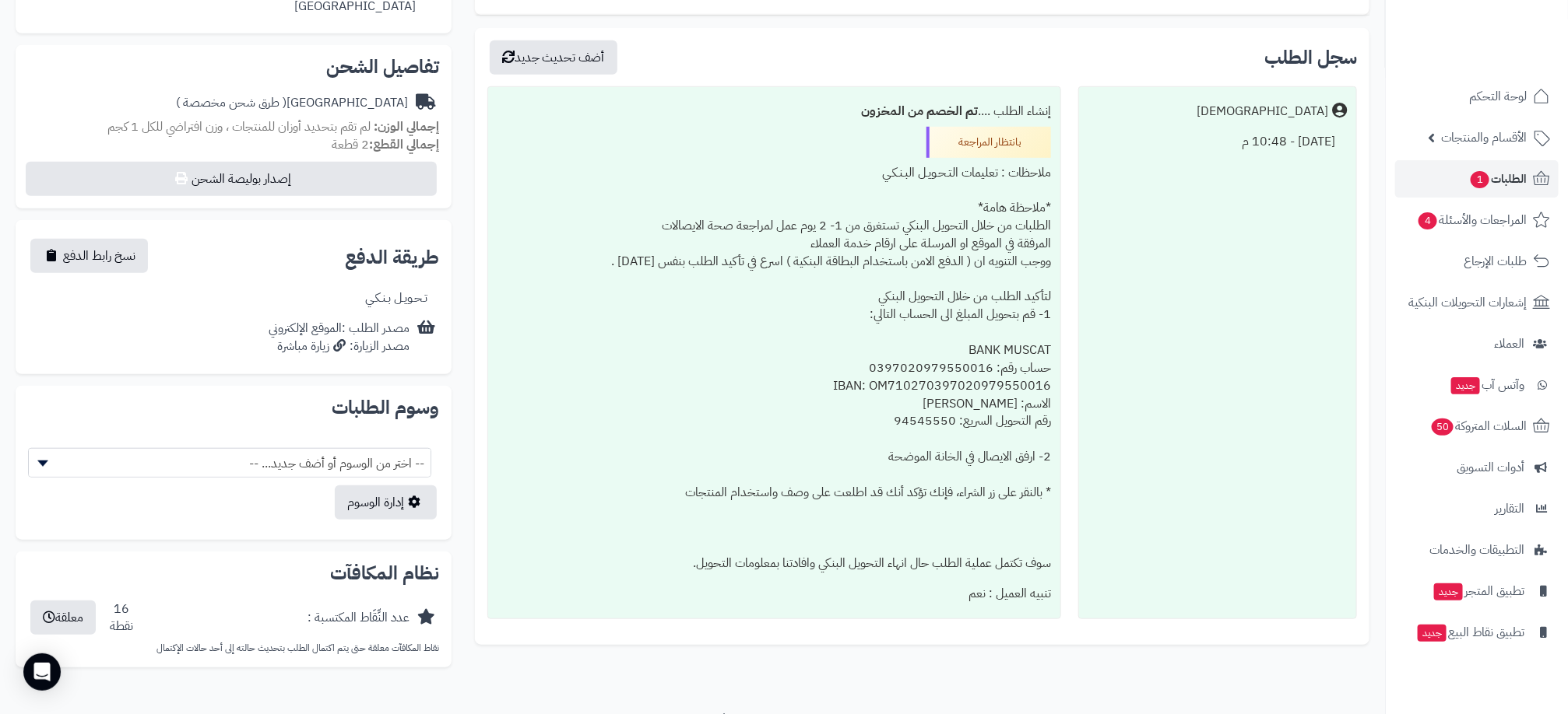
click at [994, 687] on div "**********" at bounding box center [692, 144] width 1385 height 1131
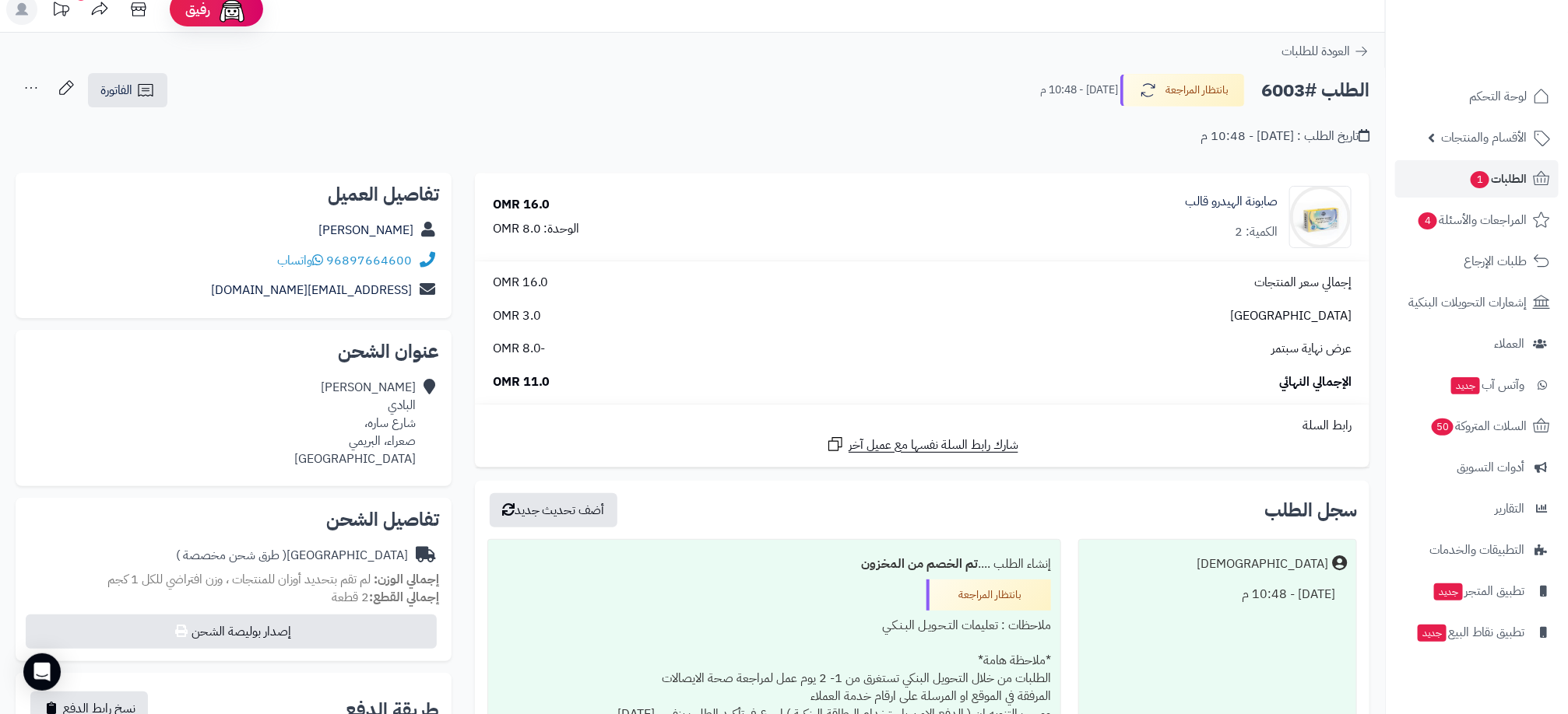
scroll to position [0, 0]
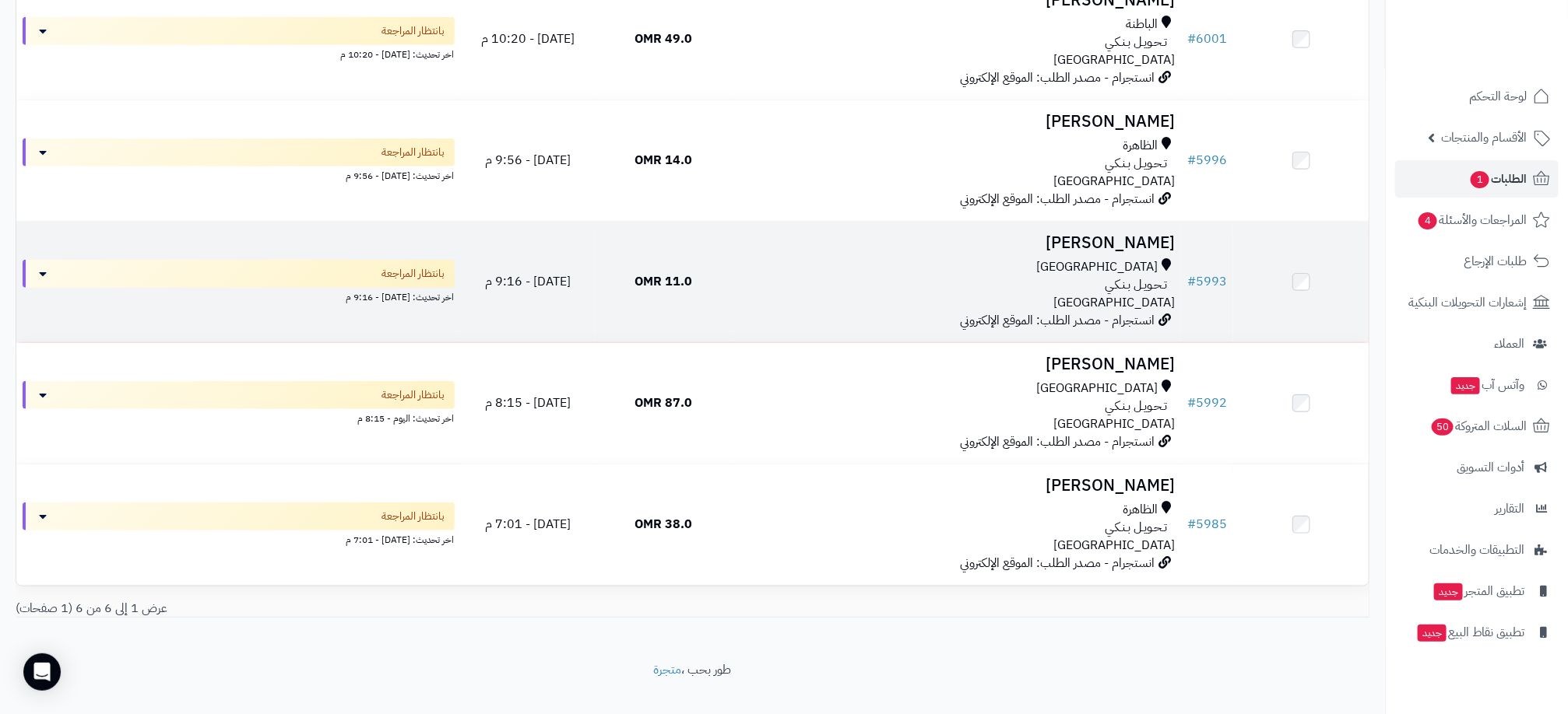
scroll to position [409, 0]
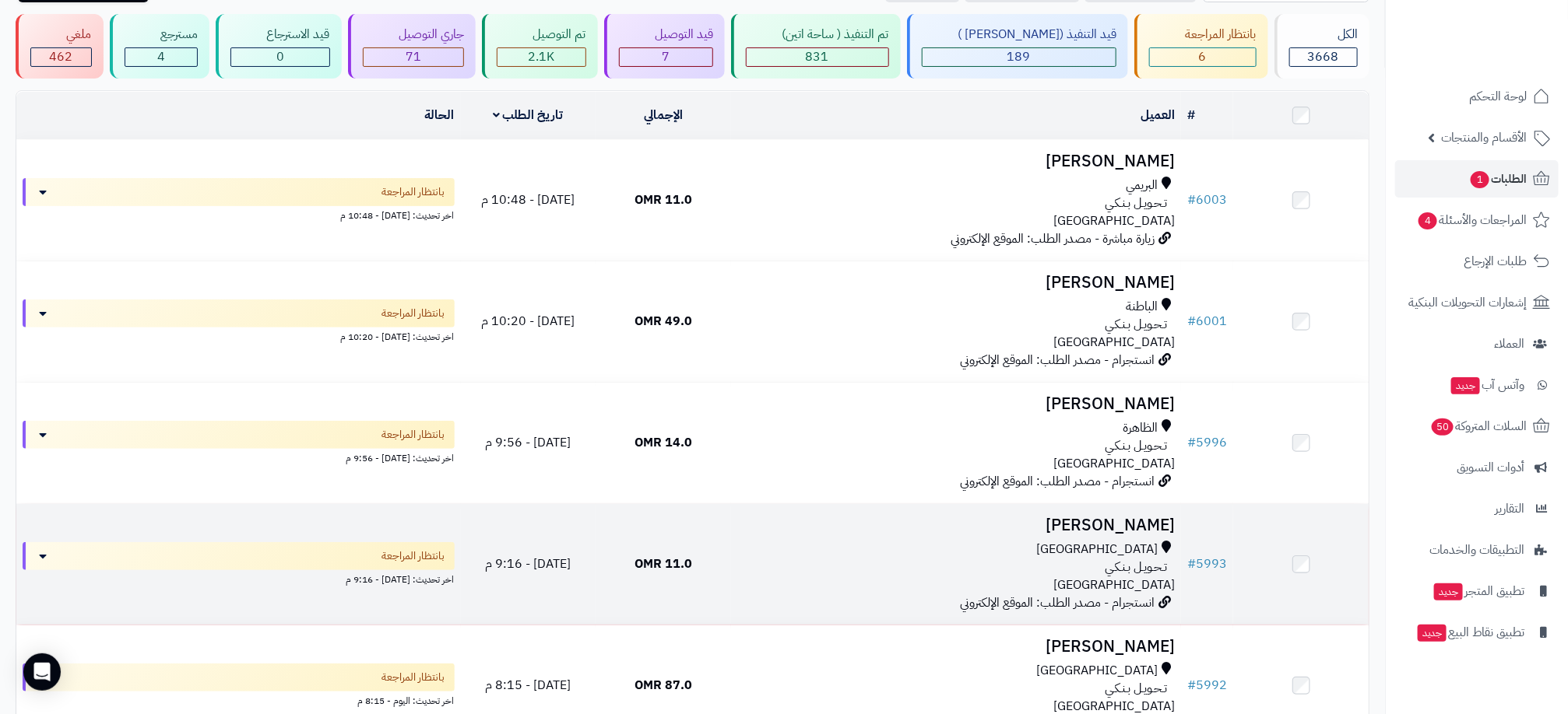
scroll to position [59, 0]
